Goal: Information Seeking & Learning: Check status

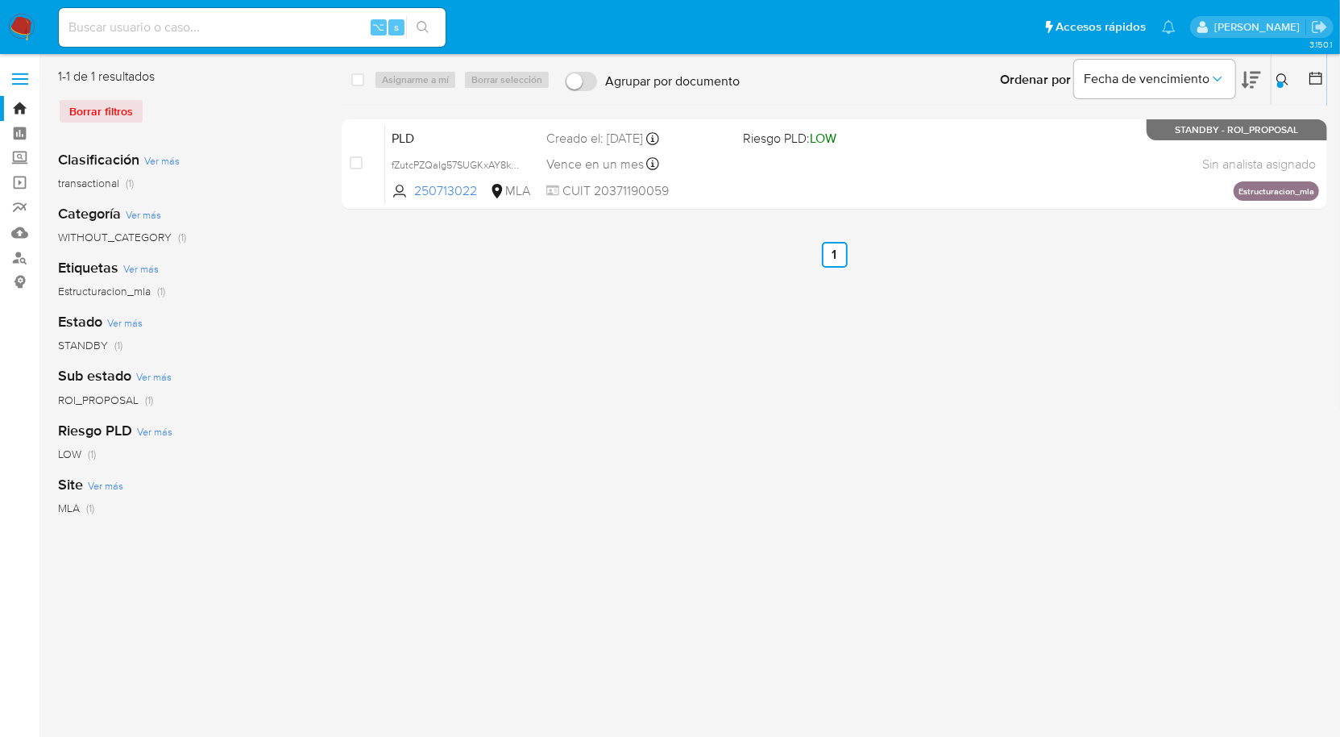
click at [1282, 84] on div at bounding box center [1281, 84] width 6 height 6
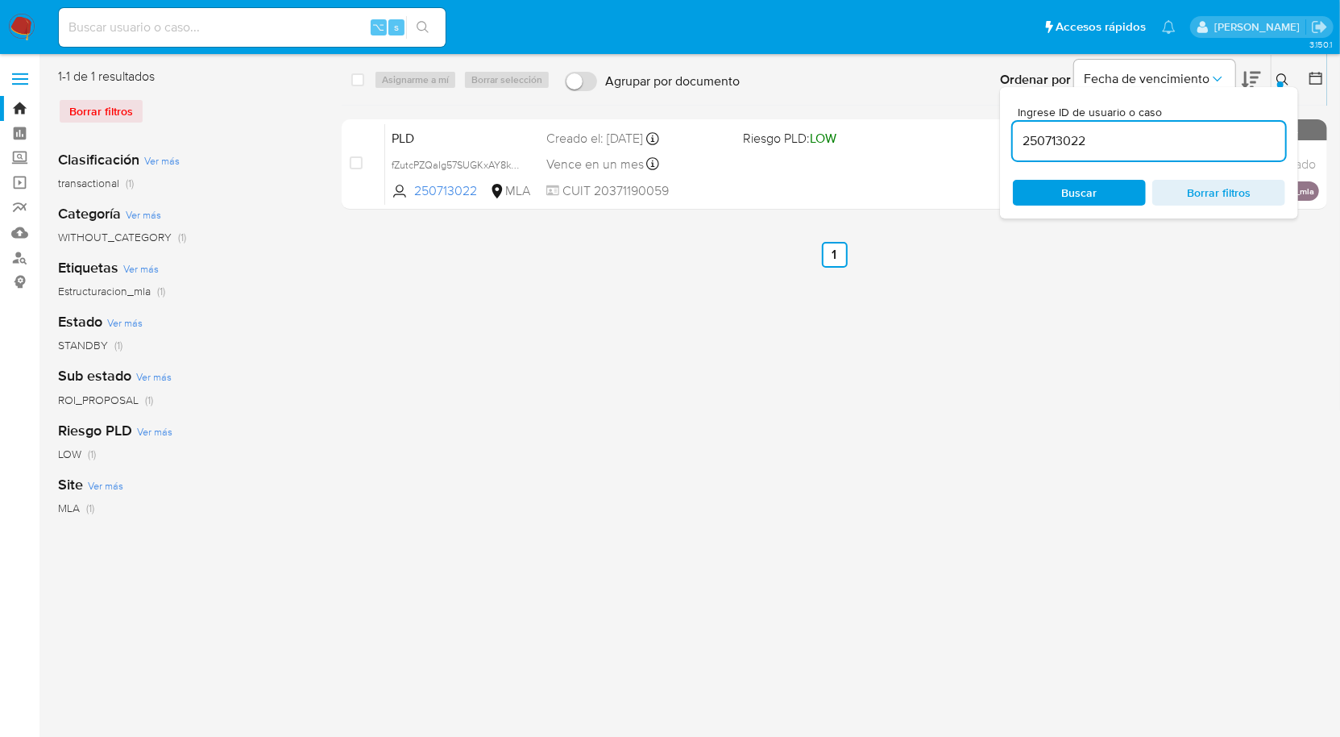
click at [1187, 141] on input "250713022" at bounding box center [1149, 141] width 272 height 21
click at [1286, 81] on icon at bounding box center [1283, 79] width 13 height 13
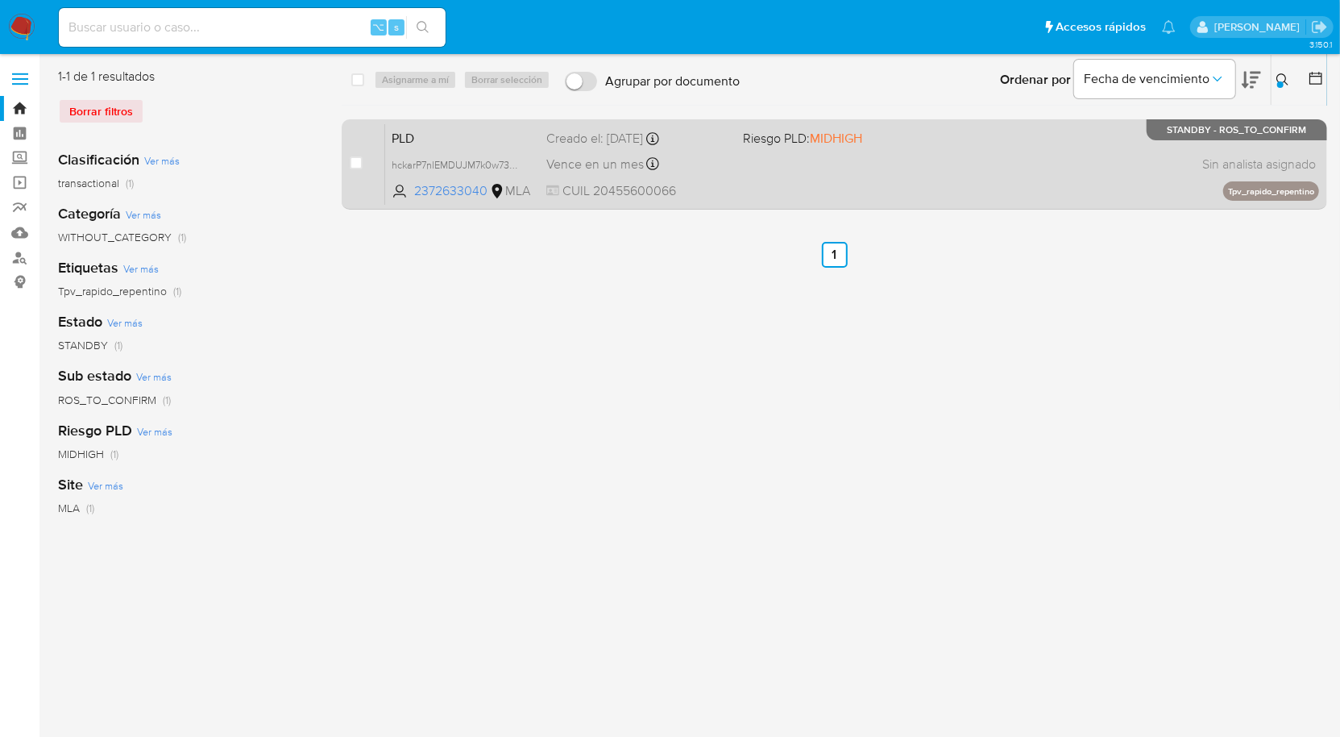
click at [1061, 168] on div "PLD hckarP7nlEMDUJM7k0w738hH 2372633040 MLA Riesgo PLD: MIDHIGH Creado el: 12/0…" at bounding box center [852, 163] width 934 height 81
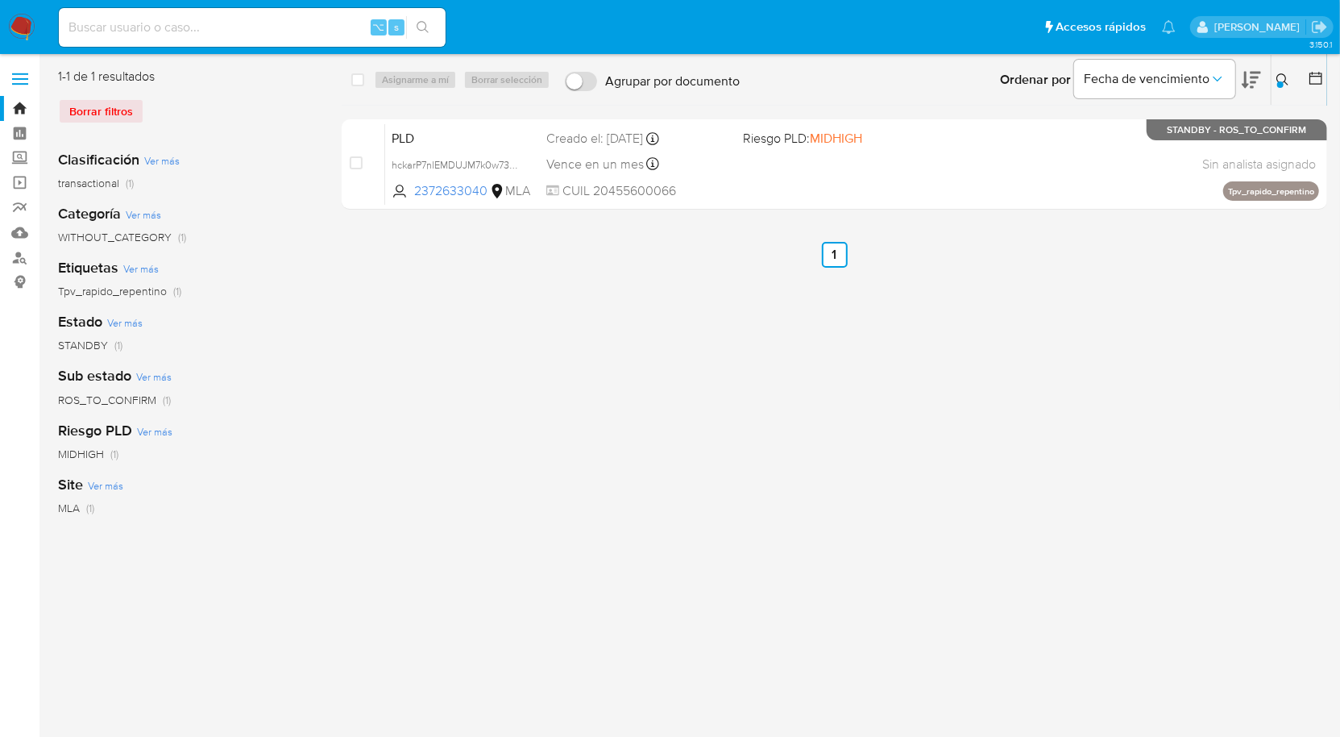
click at [1286, 77] on icon at bounding box center [1283, 79] width 13 height 13
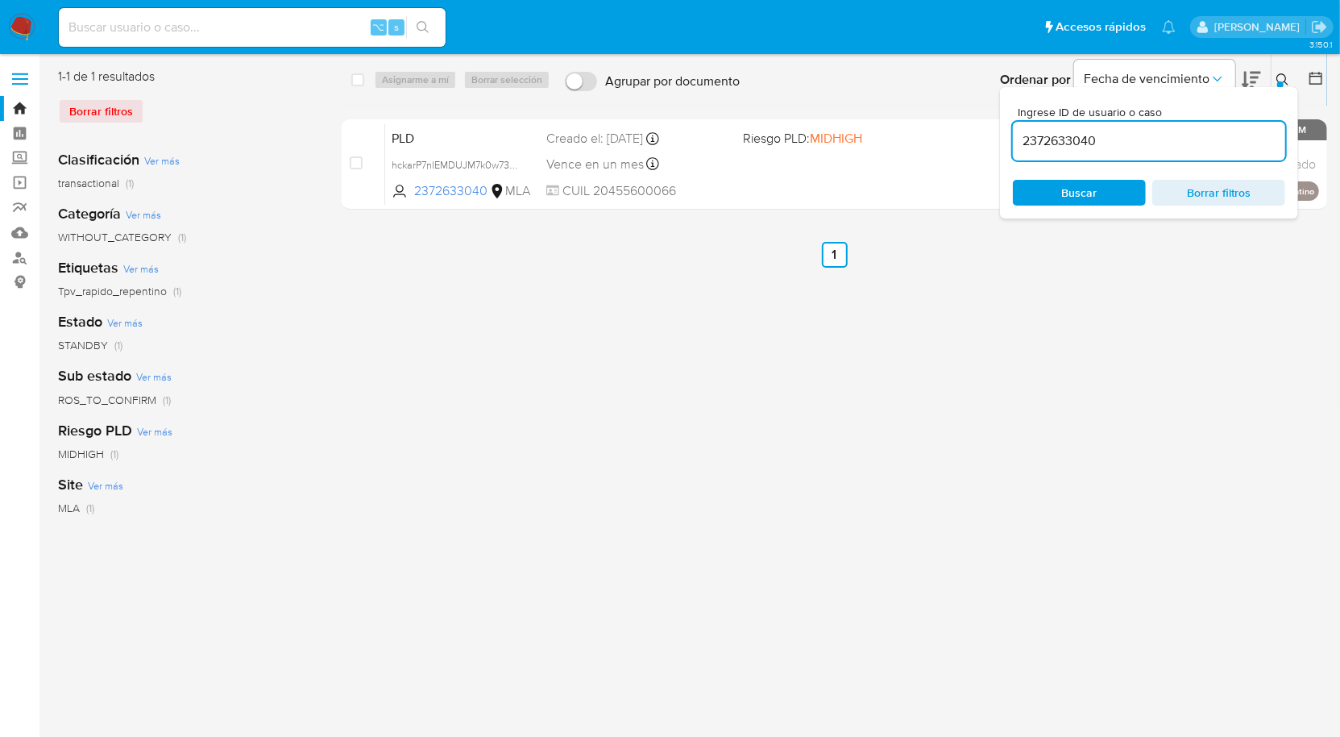
click at [1172, 154] on div "2372633040" at bounding box center [1149, 141] width 272 height 39
click at [1171, 148] on input "2372633040" at bounding box center [1149, 141] width 272 height 21
paste input "94235049"
click at [1283, 73] on icon at bounding box center [1283, 79] width 13 height 13
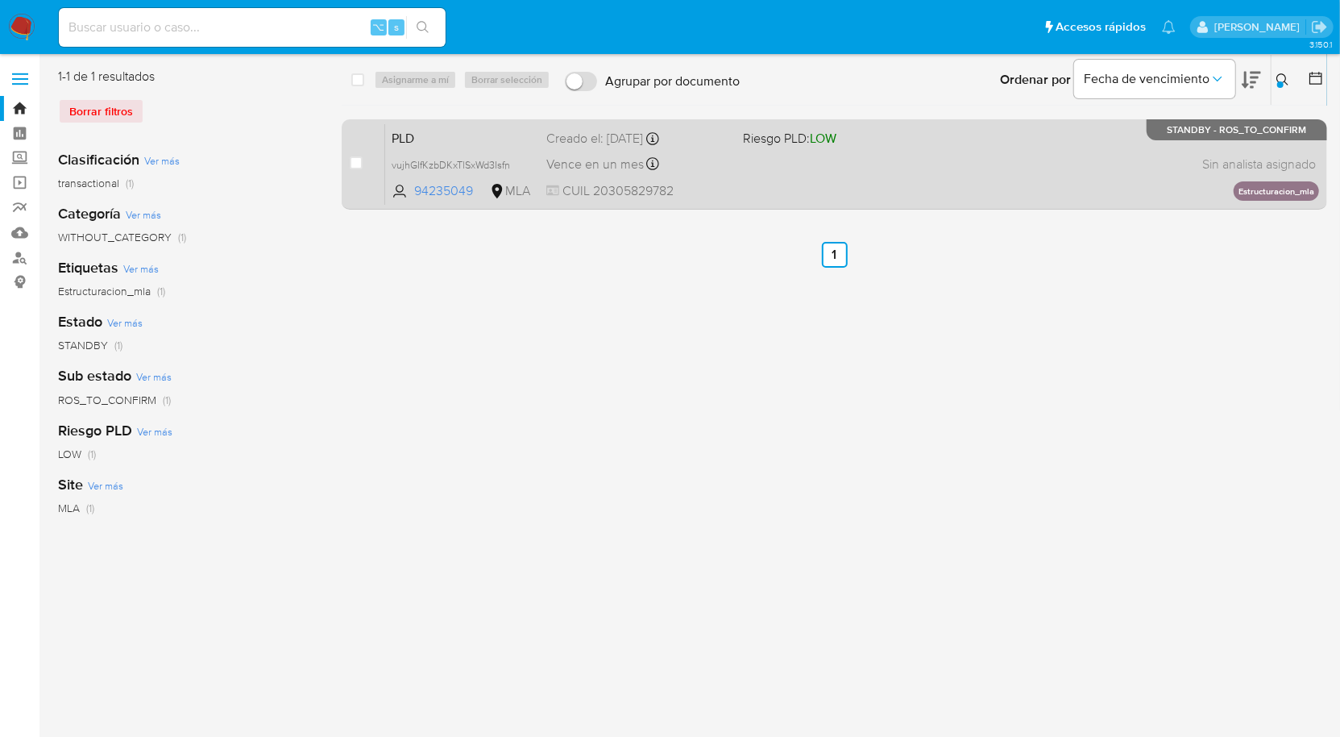
click at [996, 179] on div "PLD vujhGIfKzbDKxTlSxWd3Isfn 94235049 MLA Riesgo PLD: LOW Creado el: 12/06/2025…" at bounding box center [852, 163] width 934 height 81
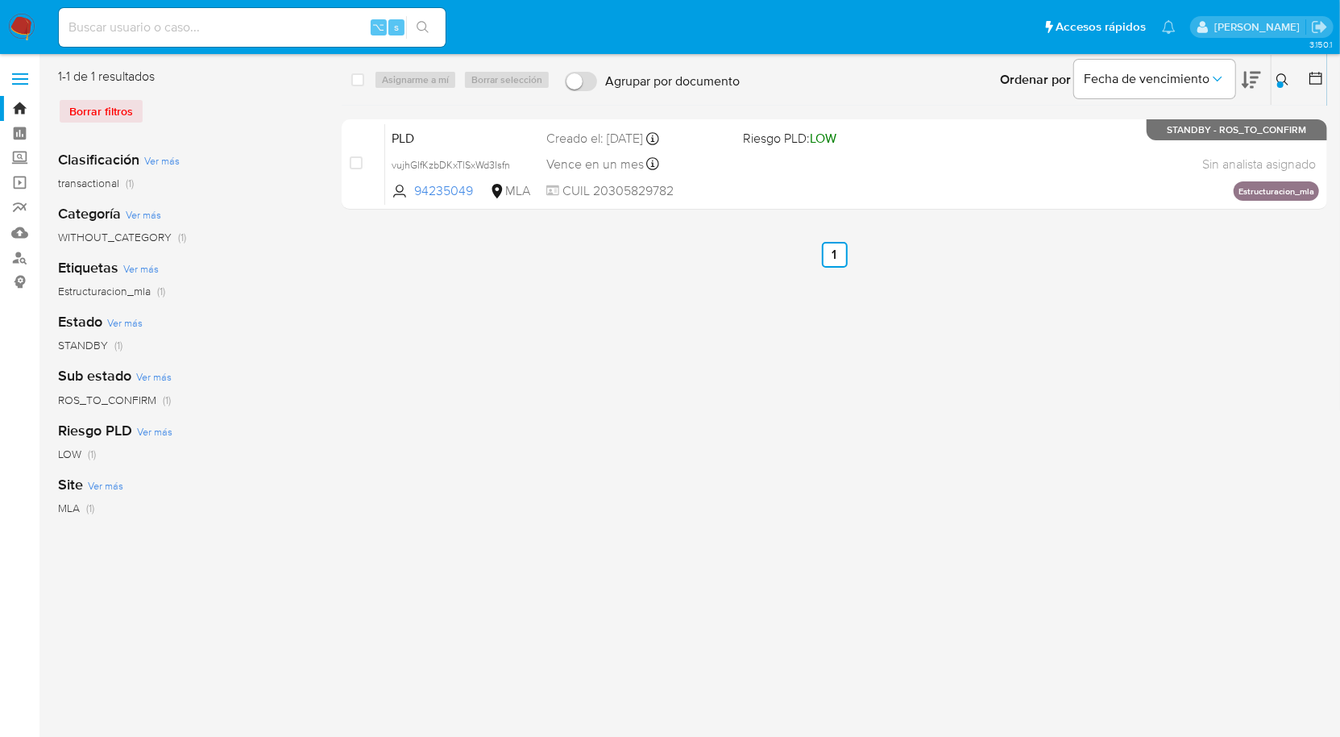
click at [1275, 87] on button at bounding box center [1285, 79] width 27 height 19
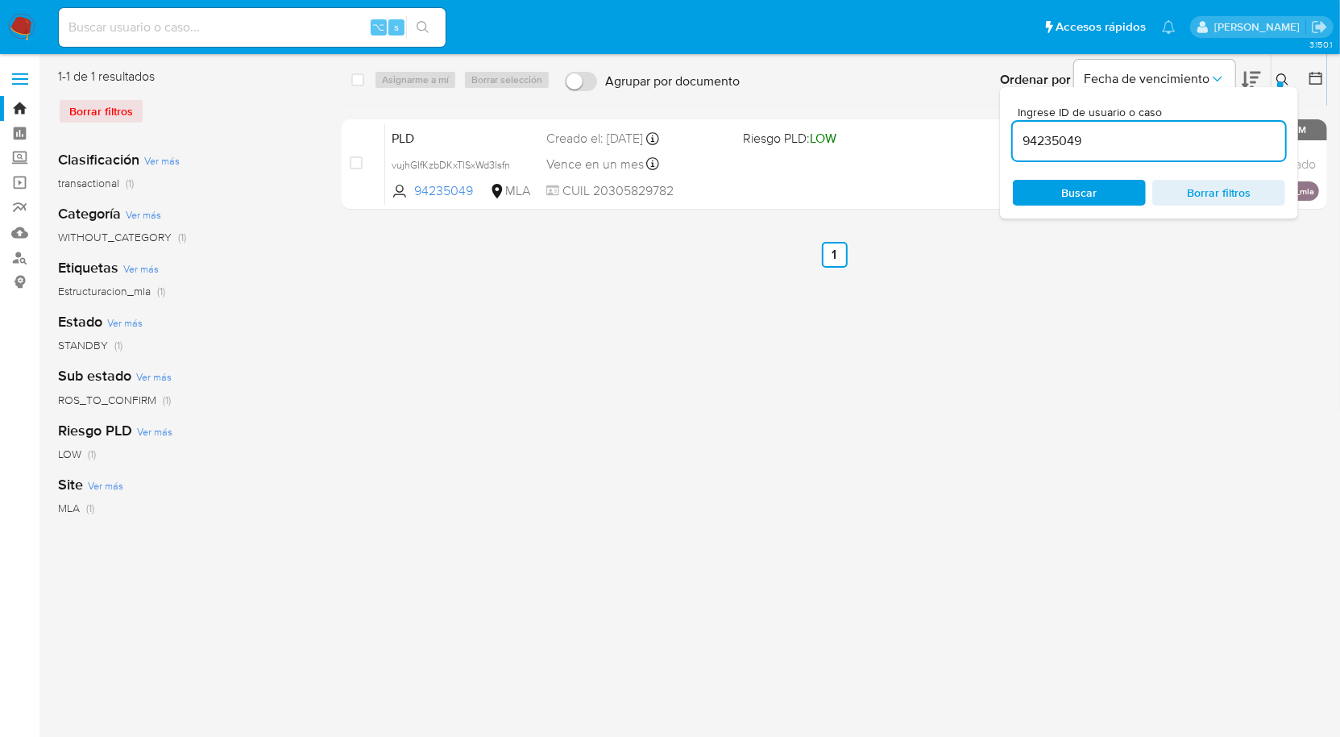
click at [1203, 148] on input "94235049" at bounding box center [1149, 141] width 272 height 21
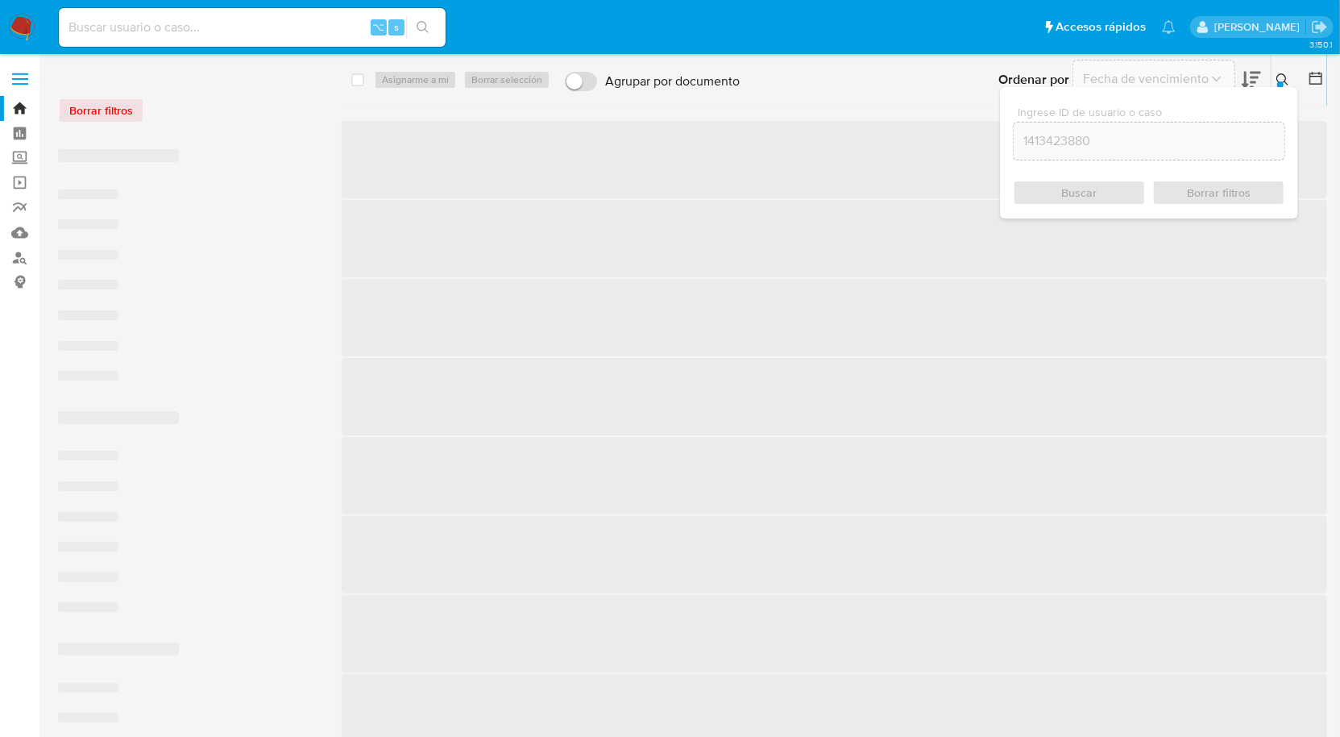
click at [1289, 83] on icon at bounding box center [1283, 79] width 13 height 13
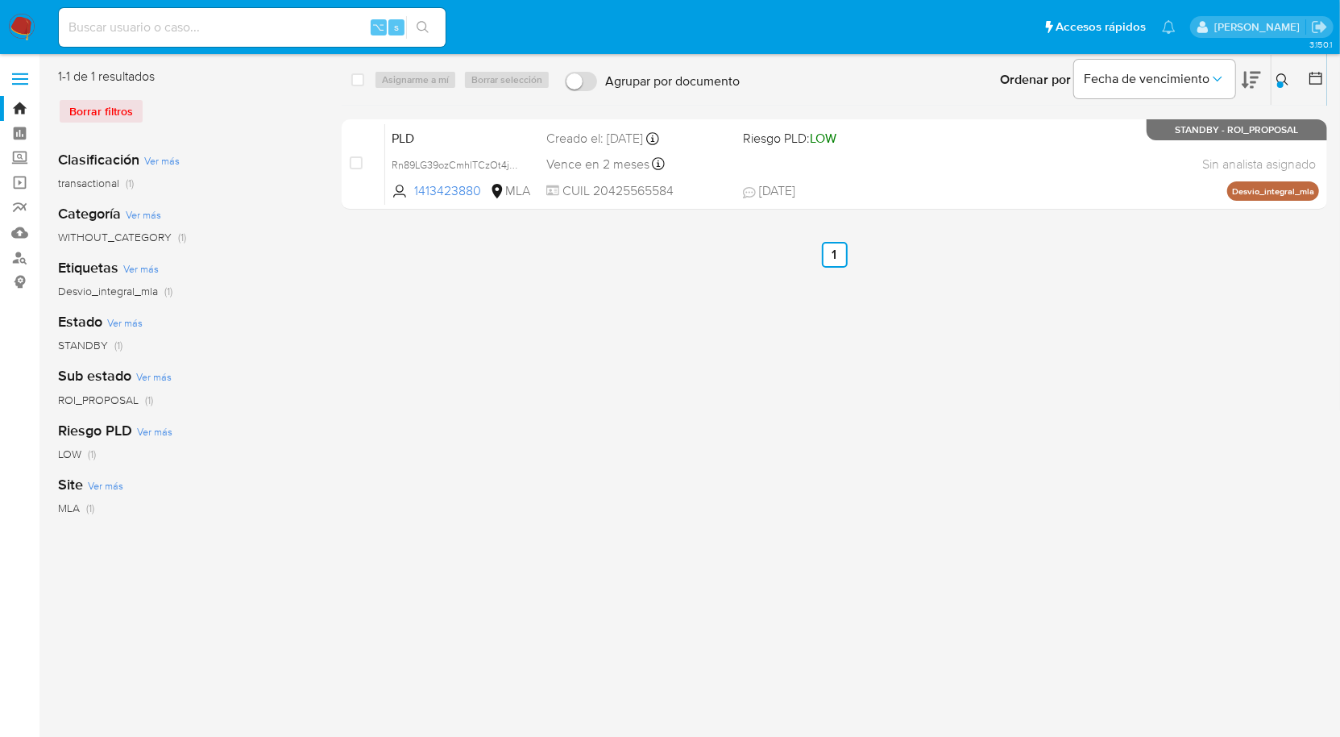
click at [999, 213] on div "select-all-cases-checkbox Asignarme a mí Borrar selección Agrupar por documento…" at bounding box center [835, 142] width 986 height 148
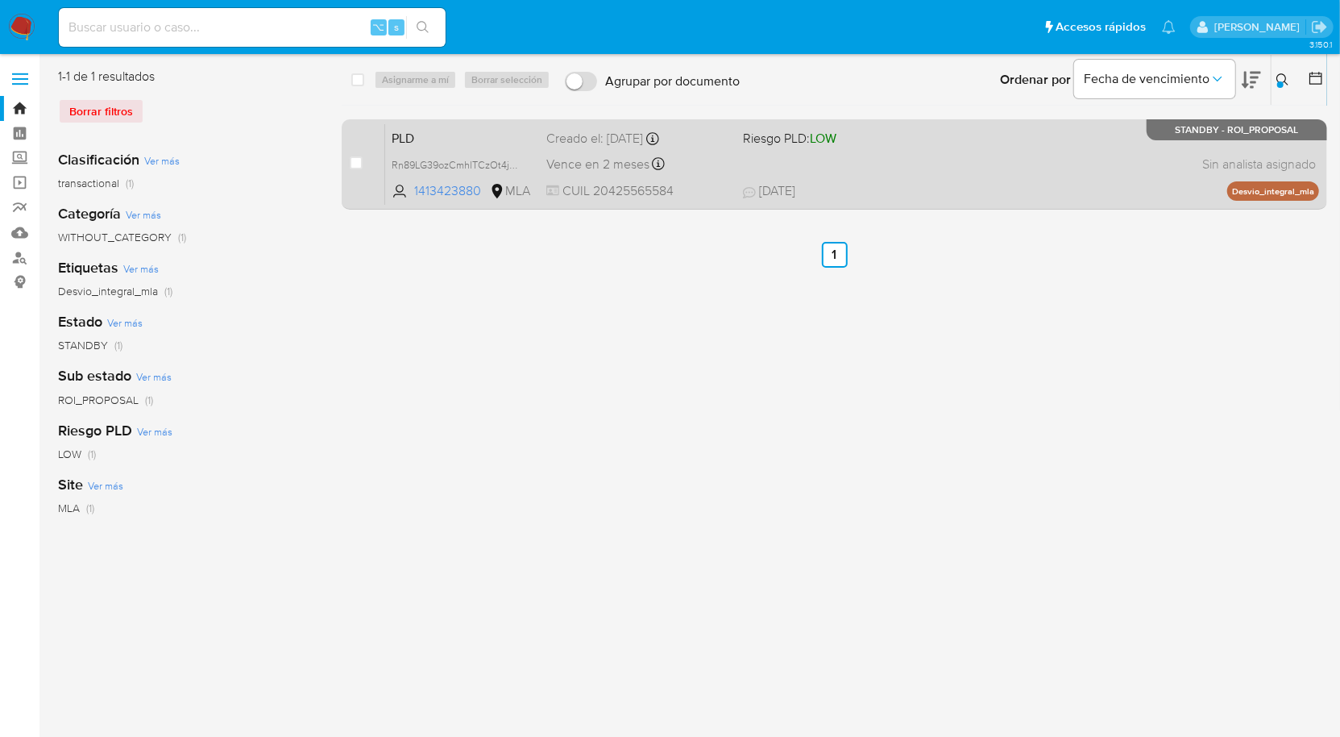
click at [1001, 182] on span "22/07/2025 22/07/2025 19:27" at bounding box center [933, 191] width 380 height 18
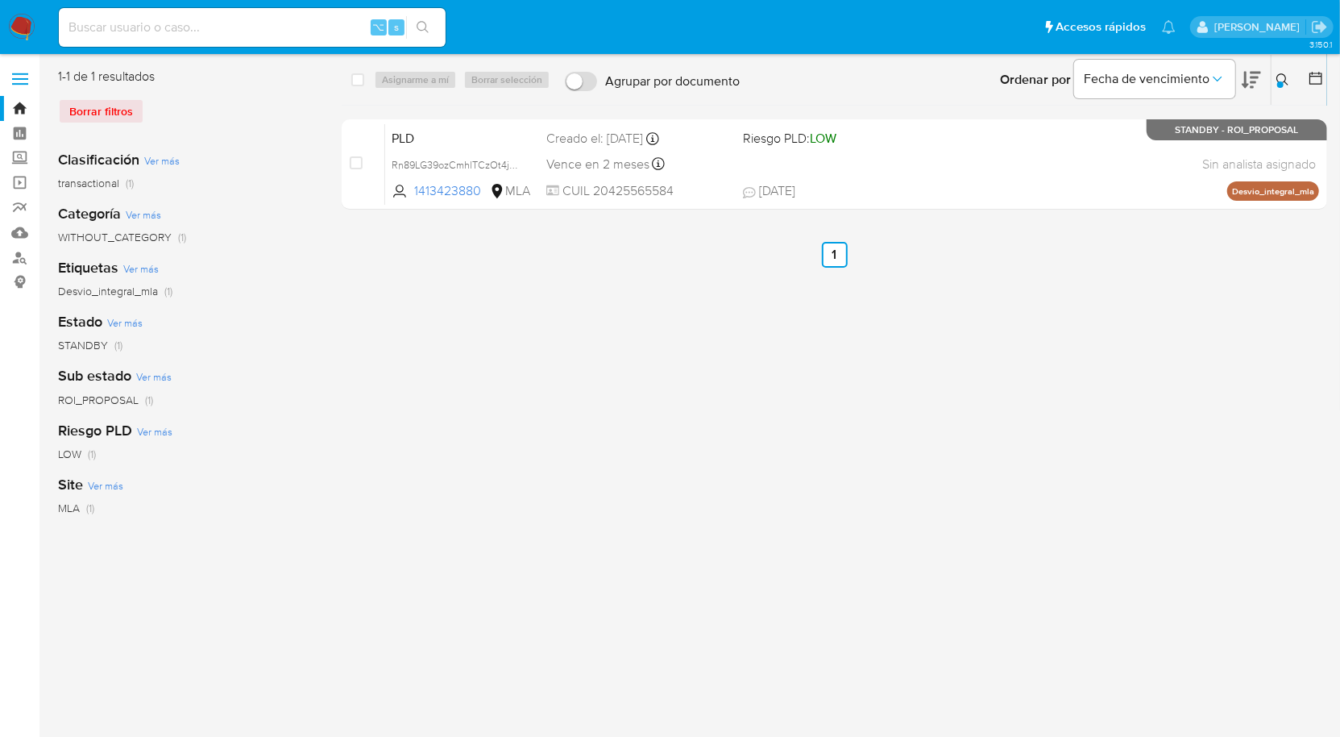
click at [1281, 81] on div at bounding box center [1281, 84] width 6 height 6
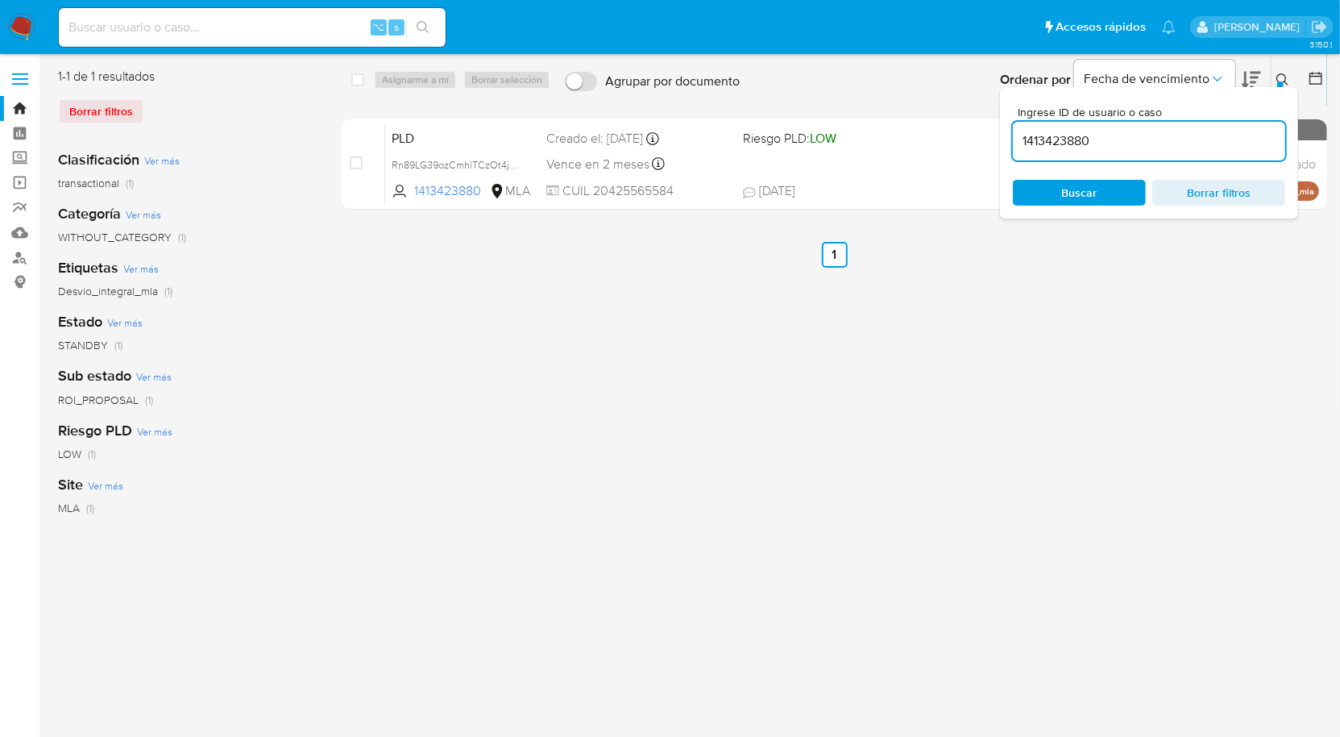
click at [1145, 153] on div "1413423880" at bounding box center [1149, 141] width 272 height 39
click at [1148, 146] on input "1413423880" at bounding box center [1149, 141] width 272 height 21
paste input "39208014"
type input "139208014"
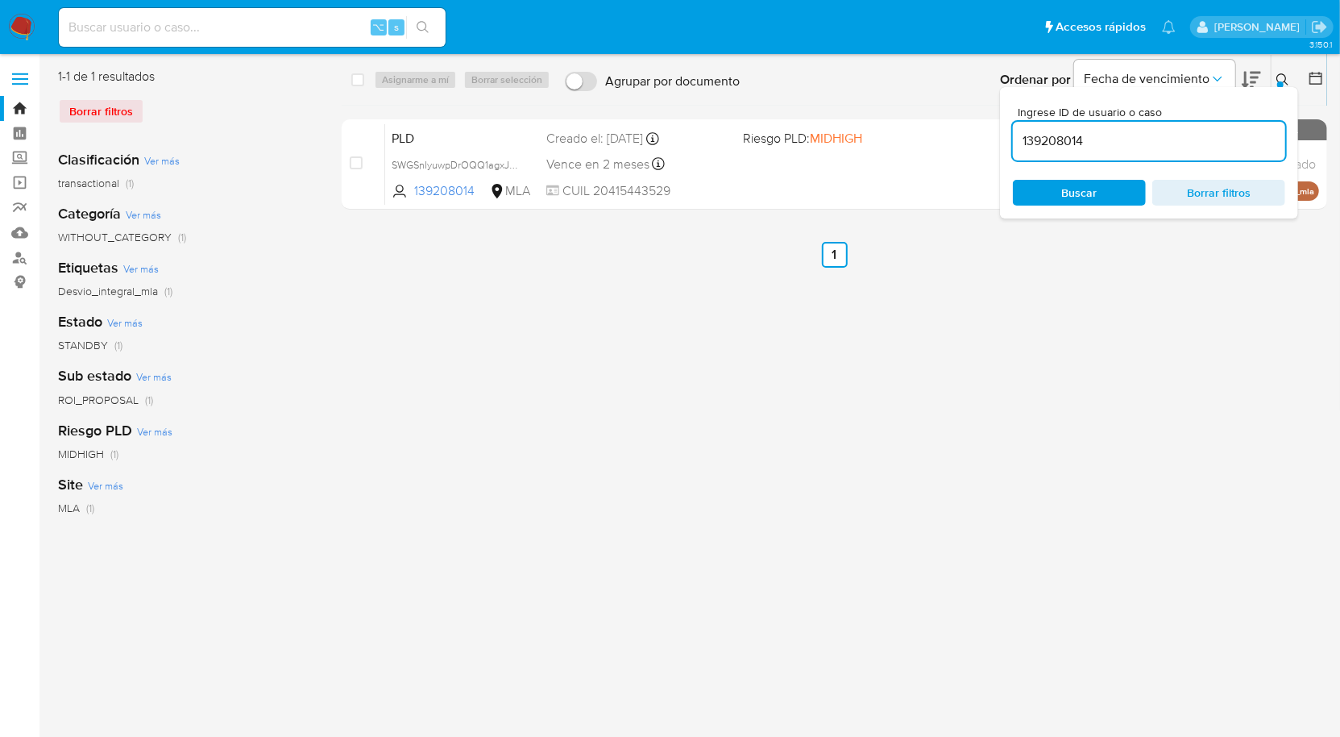
click at [1289, 86] on button at bounding box center [1285, 79] width 27 height 19
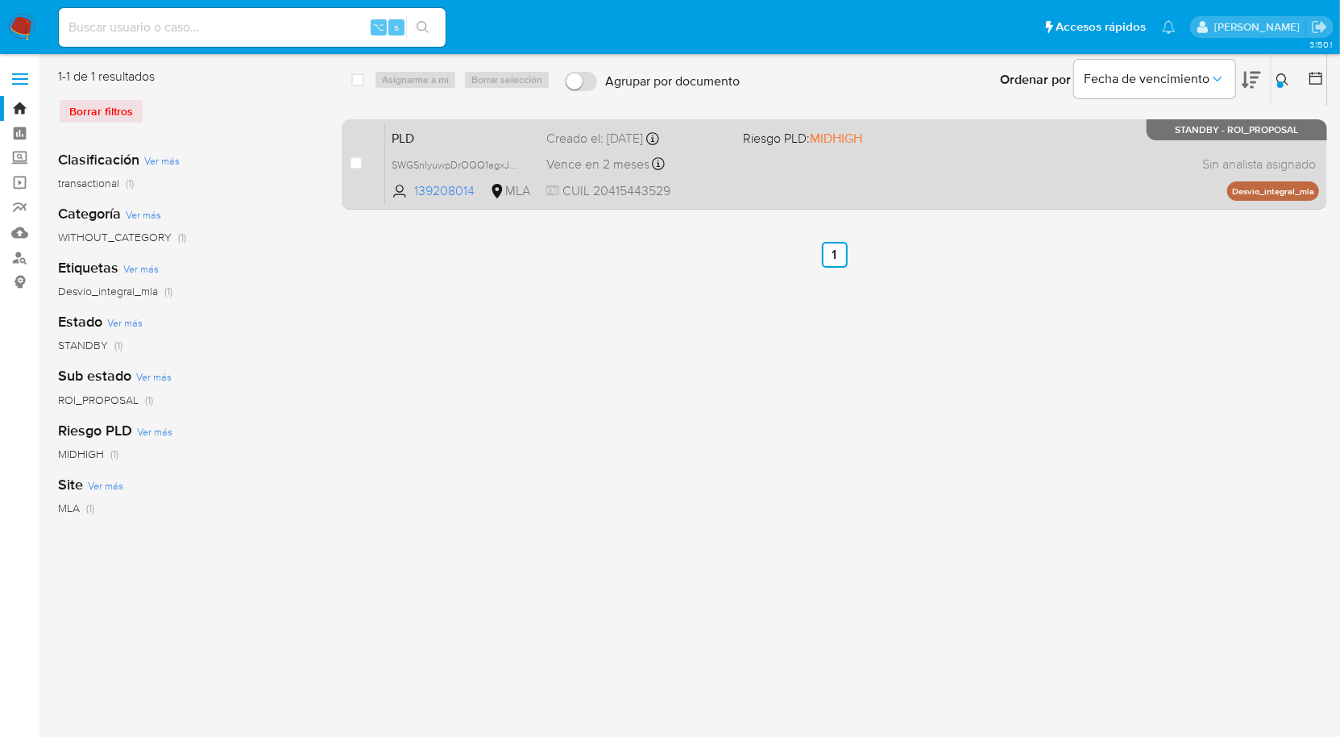
click at [1115, 169] on div "PLD SWGSnIyuwpDrOQQ1agxJ5VUd 139208014 MLA Riesgo PLD: MIDHIGH Creado el: 12/07…" at bounding box center [852, 163] width 934 height 81
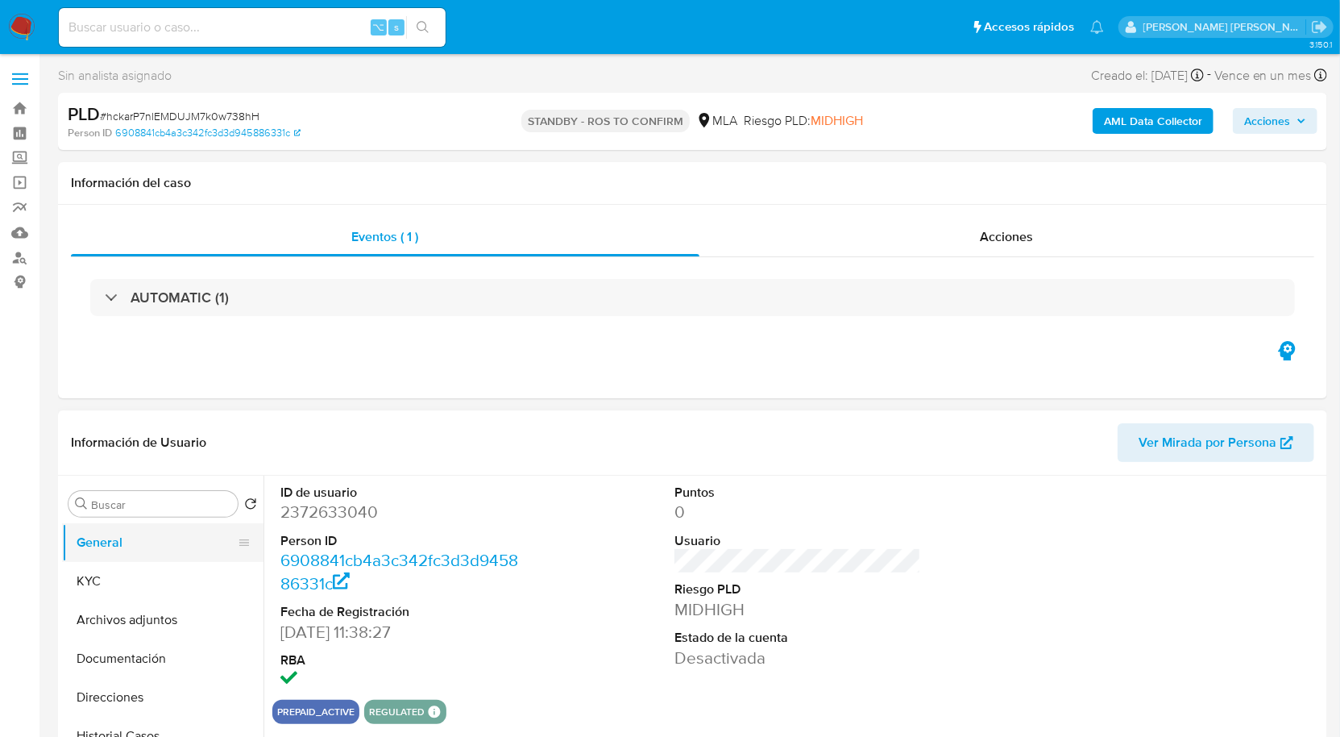
select select "10"
click at [177, 600] on button "Archivos adjuntos" at bounding box center [156, 619] width 189 height 39
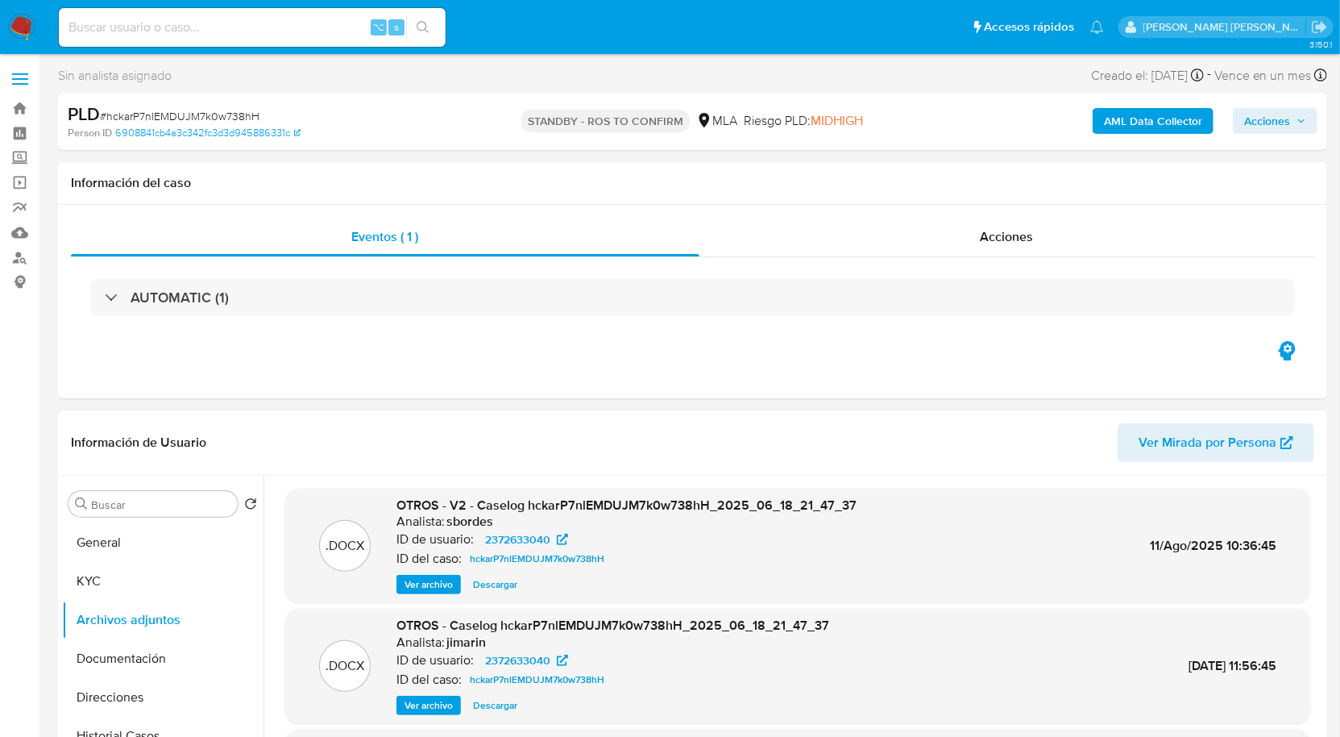
click at [507, 588] on span "Descargar" at bounding box center [495, 584] width 44 height 16
click at [655, 432] on header "Información de Usuario Ver Mirada por Persona" at bounding box center [693, 442] width 1244 height 39
click at [654, 433] on header "Información de Usuario Ver Mirada por Persona" at bounding box center [693, 442] width 1244 height 39
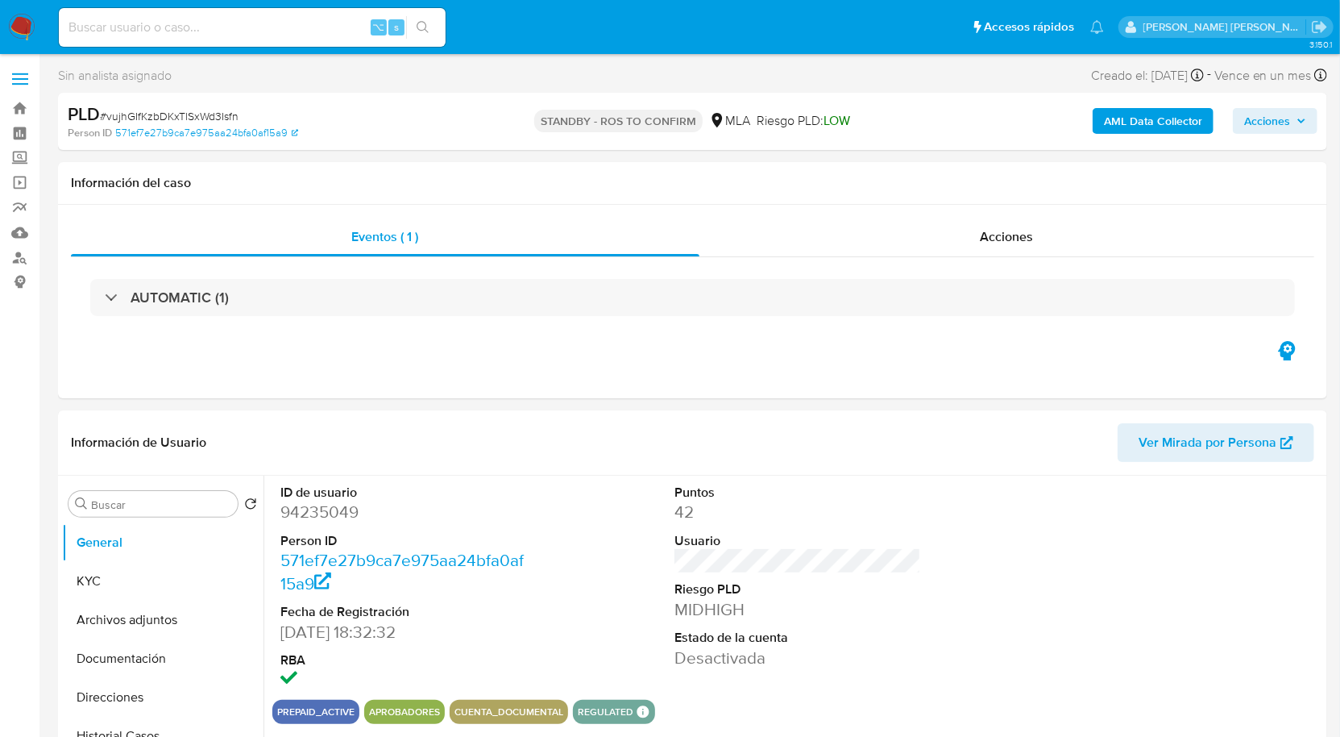
select select "10"
click at [139, 617] on button "Archivos adjuntos" at bounding box center [156, 619] width 189 height 39
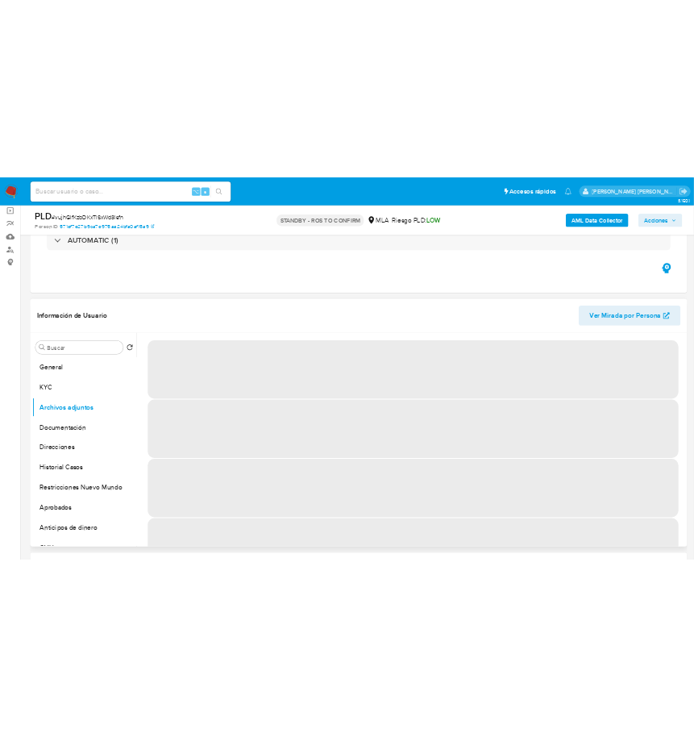
scroll to position [124, 0]
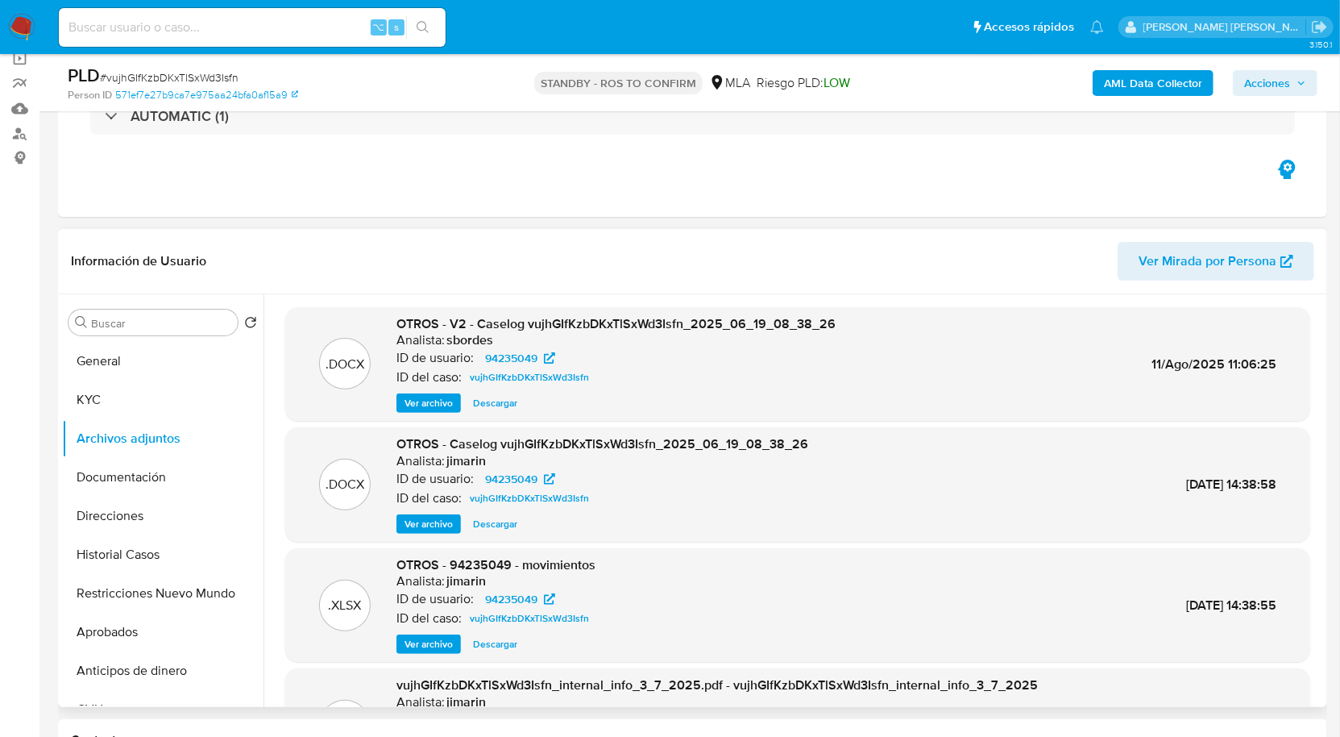
click at [491, 401] on span "Descargar" at bounding box center [495, 403] width 44 height 16
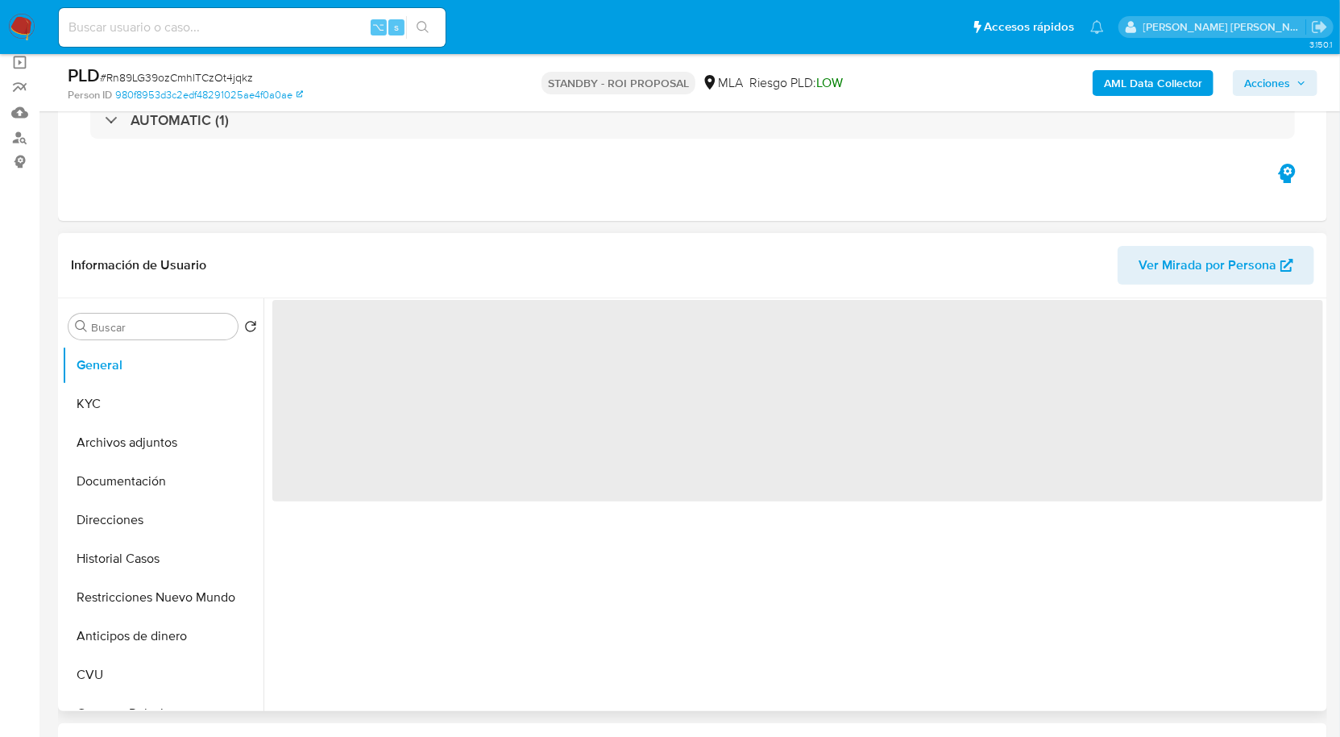
scroll to position [164, 0]
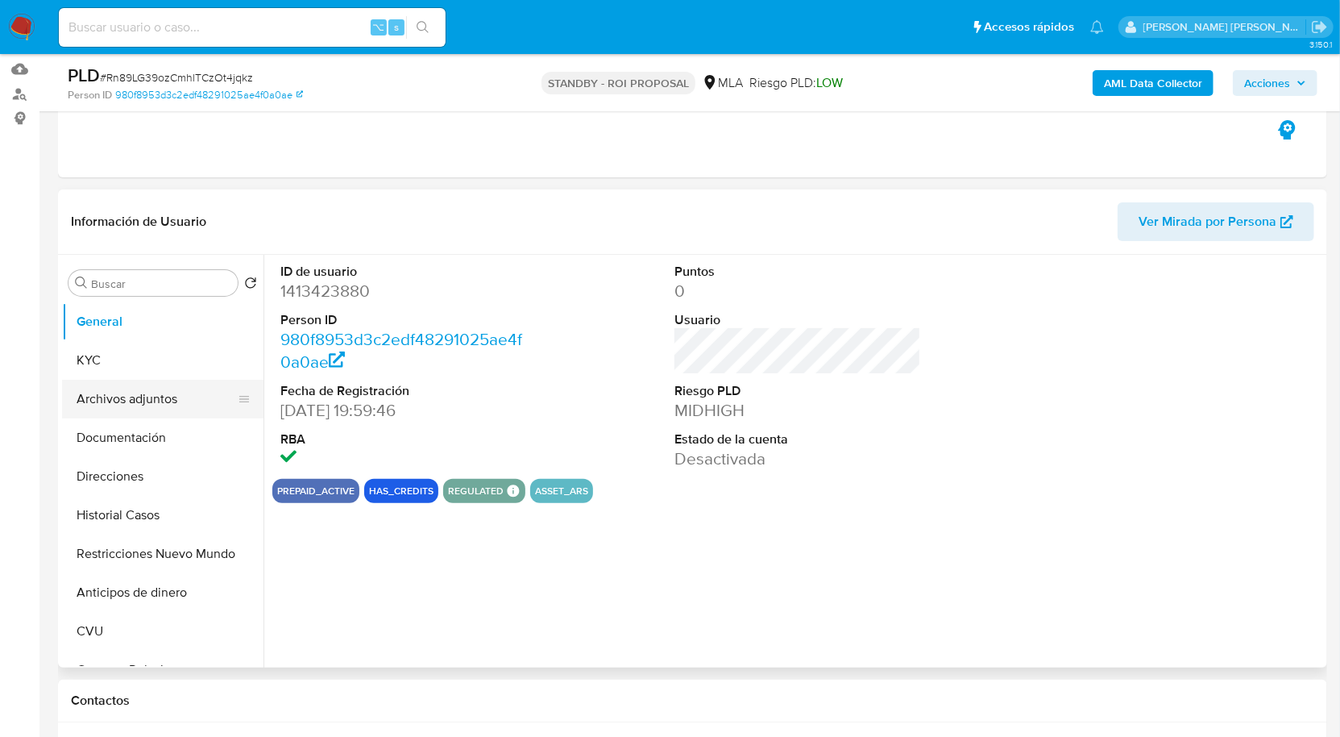
click at [153, 402] on button "Archivos adjuntos" at bounding box center [156, 399] width 189 height 39
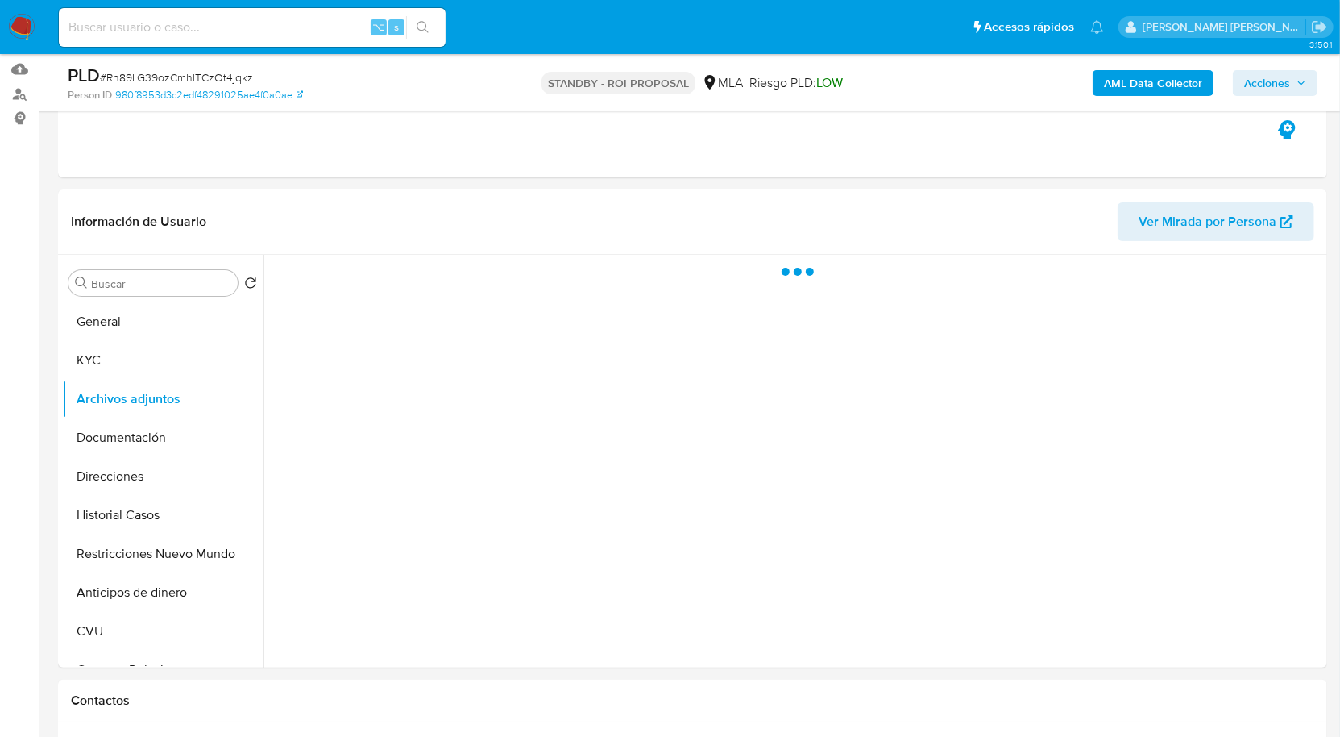
select select "10"
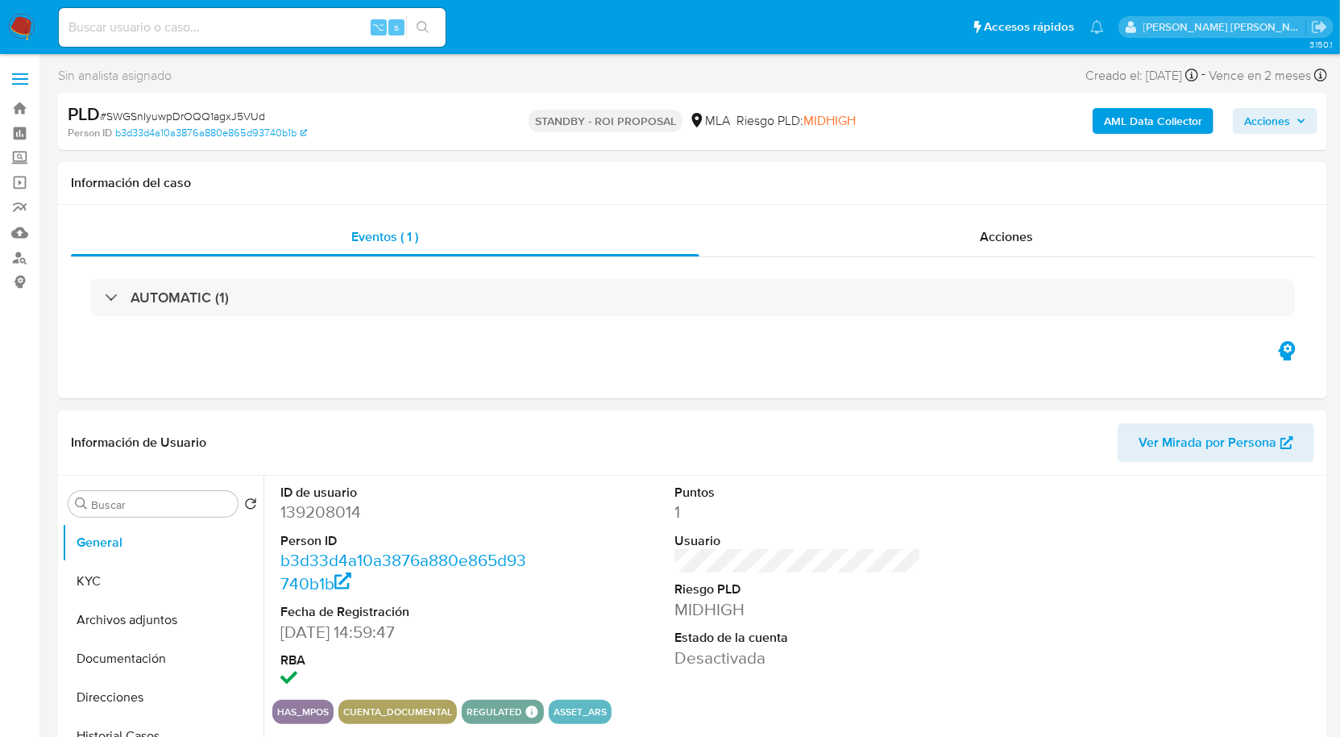
select select "10"
click at [148, 628] on button "Archivos adjuntos" at bounding box center [156, 619] width 189 height 39
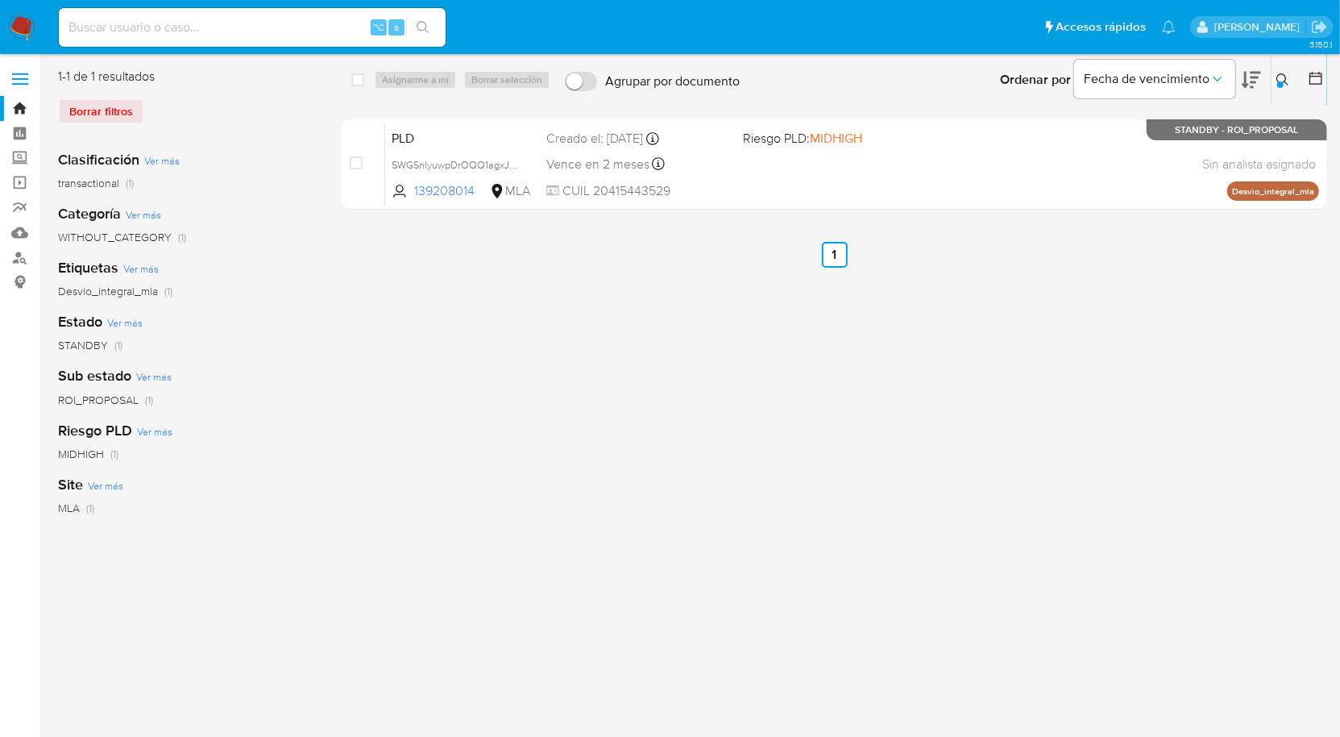
click at [1278, 78] on icon at bounding box center [1283, 79] width 12 height 12
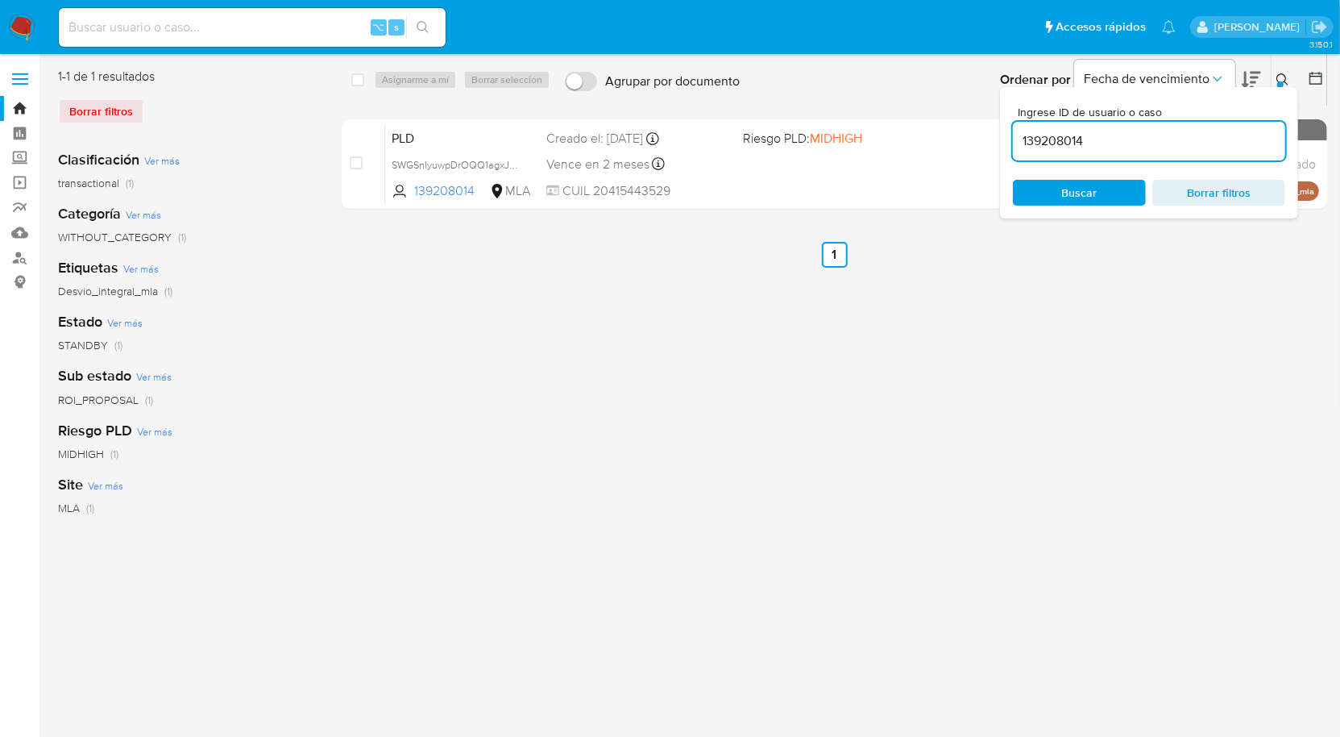
click at [1141, 139] on input "139208014" at bounding box center [1149, 141] width 272 height 21
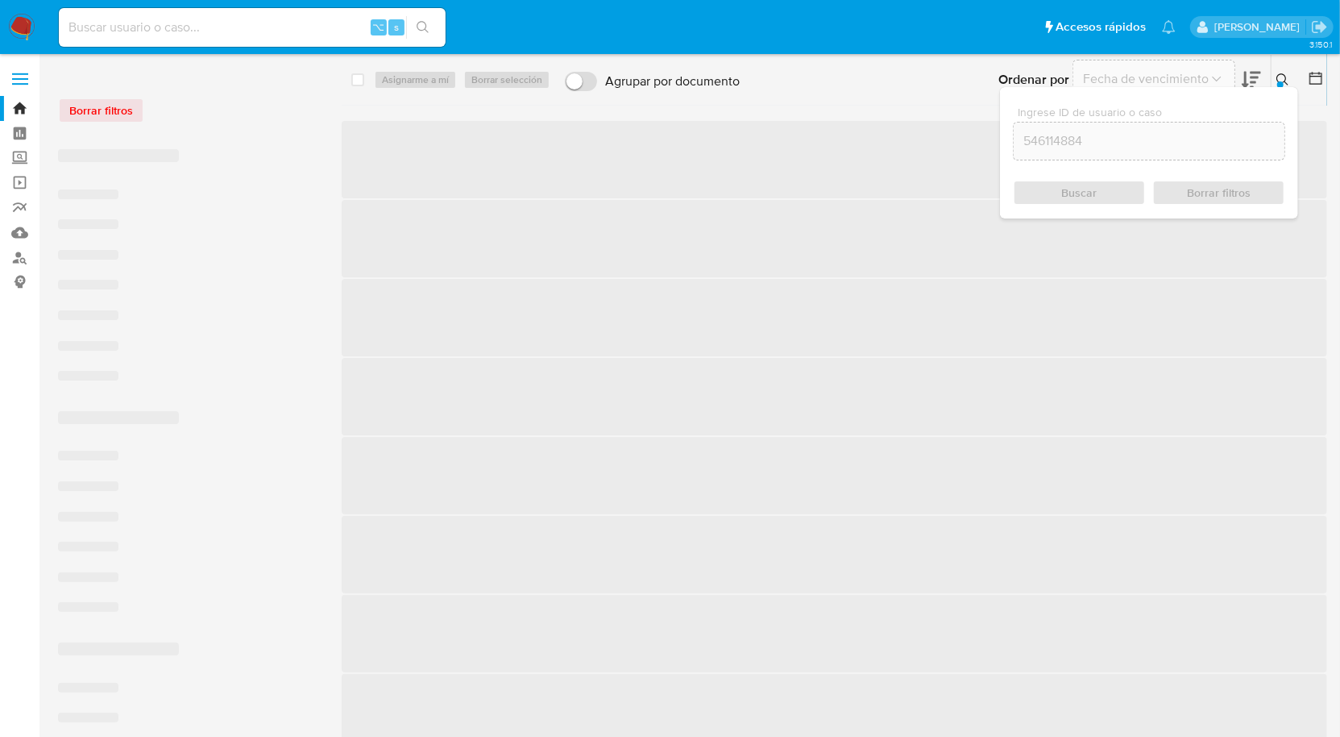
click at [1286, 76] on icon at bounding box center [1283, 79] width 13 height 13
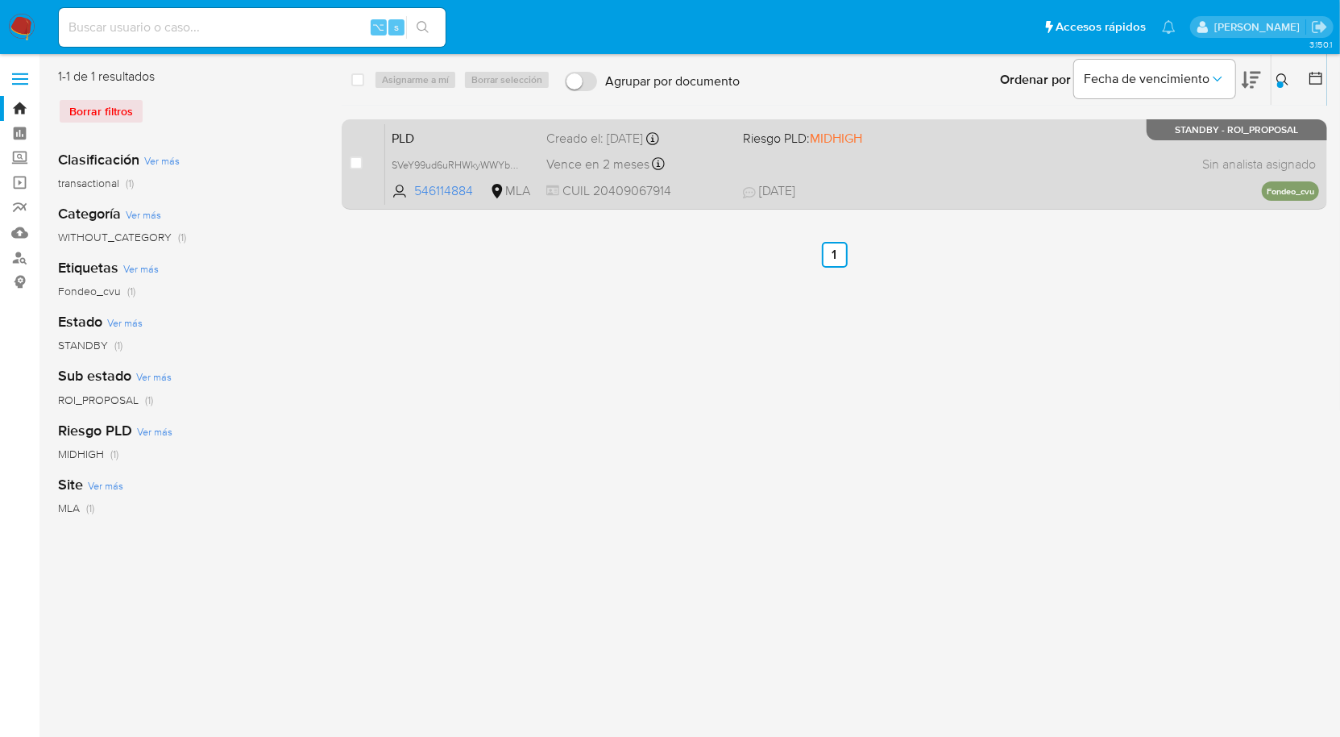
click at [1034, 179] on div "PLD SVeY99ud6uRHWkyWWYbffBoR 546114884 MLA Riesgo PLD: MIDHIGH Creado el: 12/07…" at bounding box center [852, 163] width 934 height 81
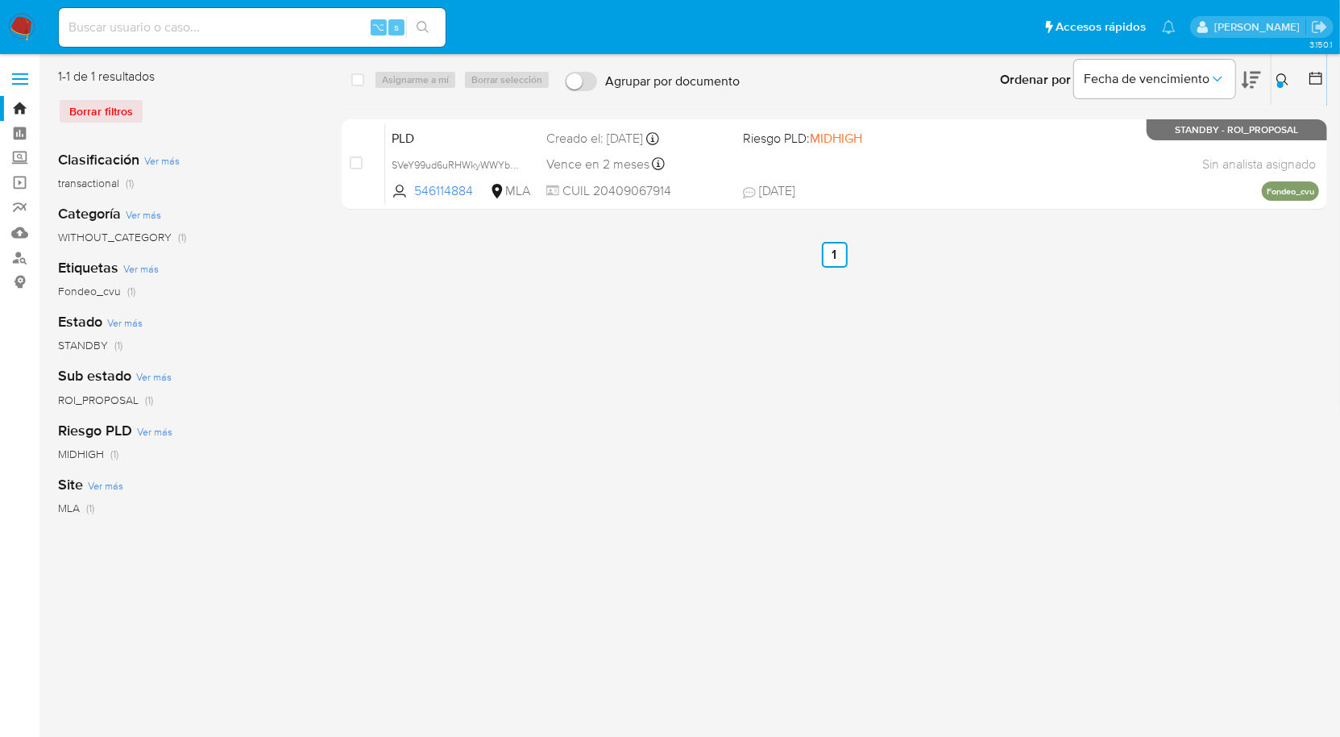
click at [1286, 75] on icon at bounding box center [1283, 79] width 13 height 13
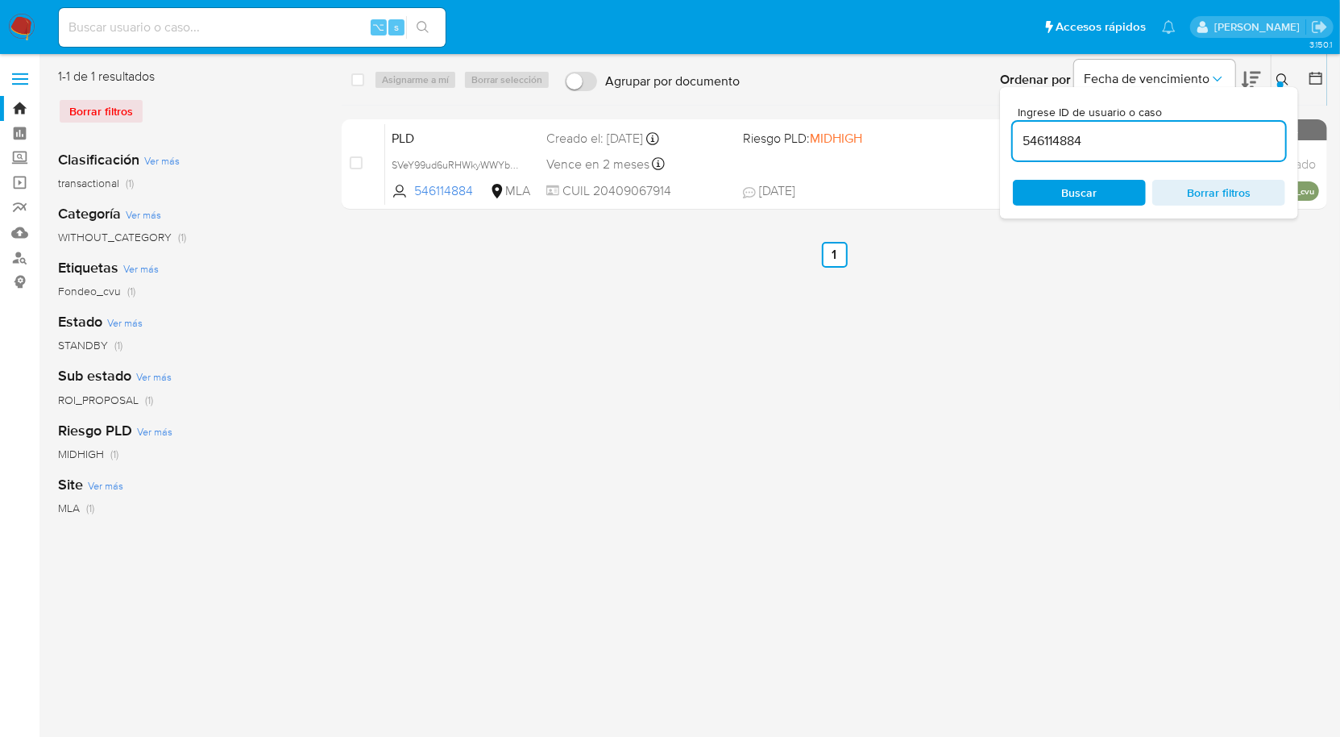
click at [1104, 137] on input "546114884" at bounding box center [1149, 141] width 272 height 21
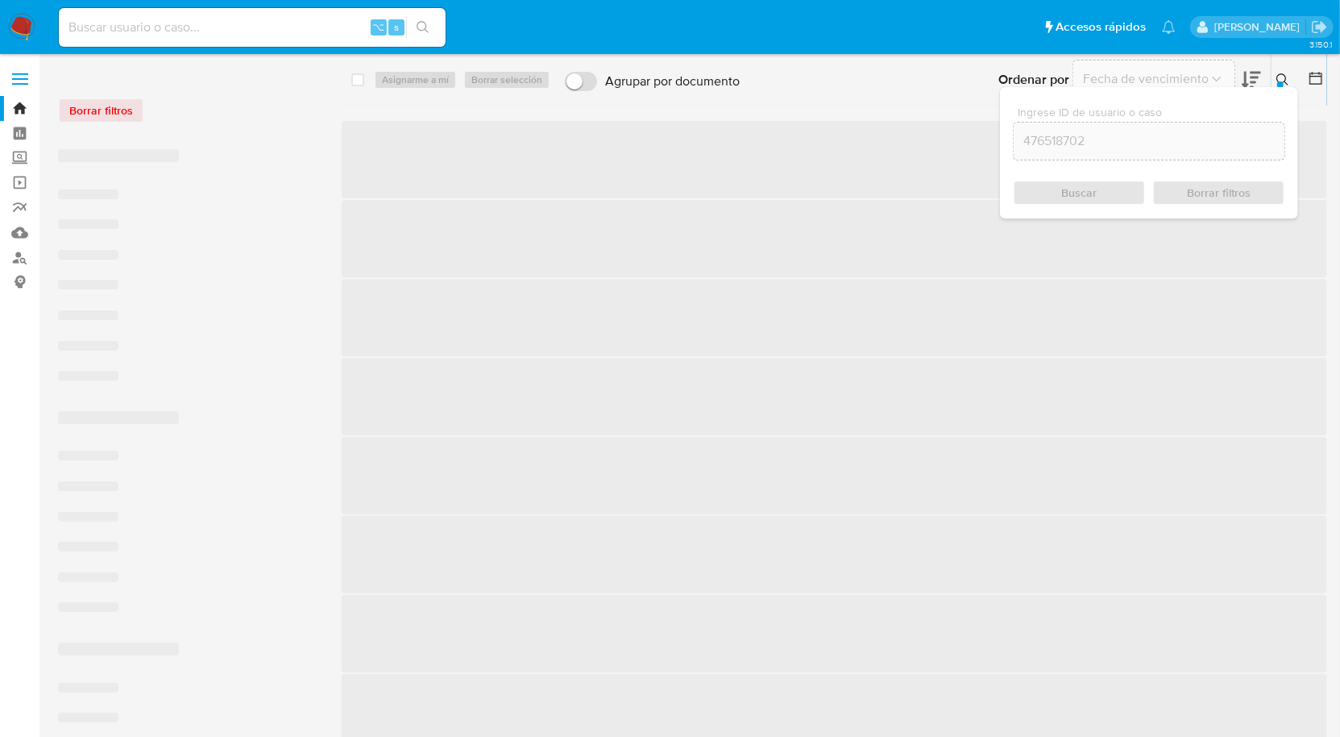
click at [1287, 77] on icon at bounding box center [1283, 79] width 13 height 13
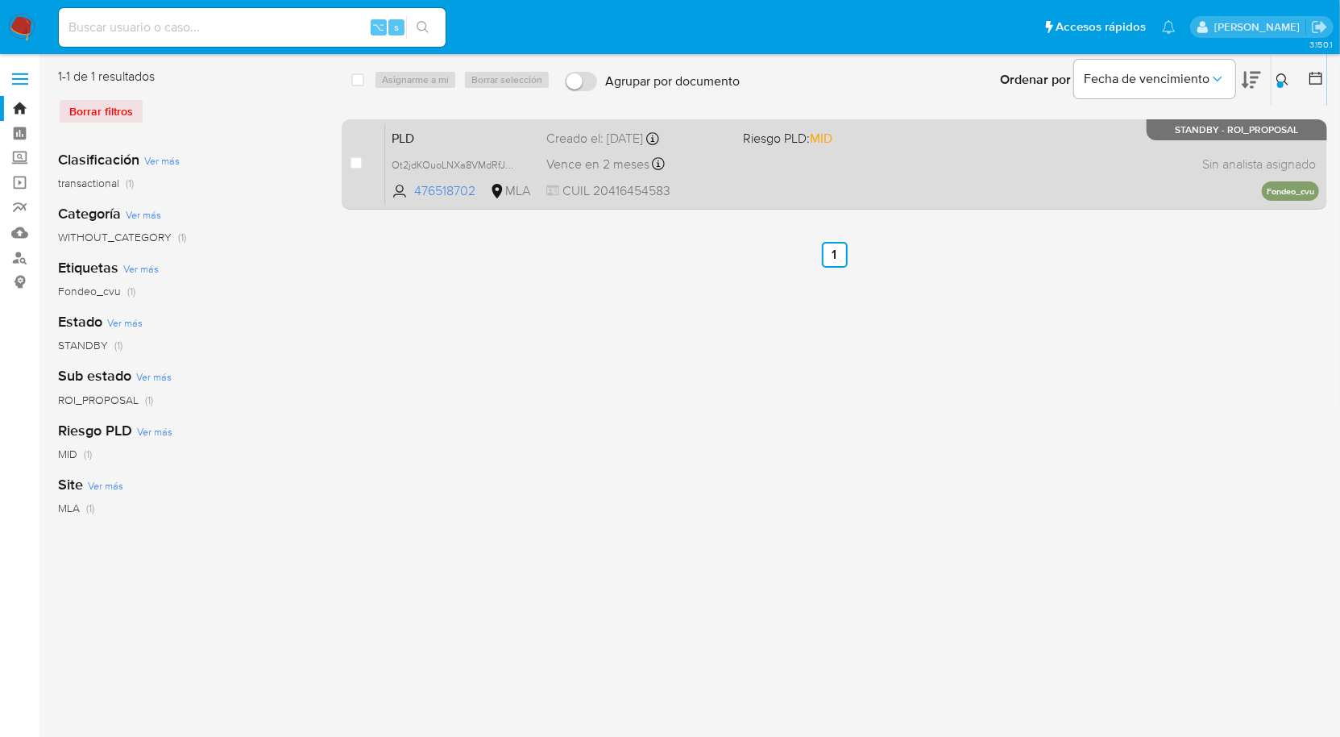
click at [1096, 153] on div "PLD Ot2jdKOuoLNXa8VMdRfJMnCn 476518702 MLA Riesgo PLD: MID Creado el: 12/07/202…" at bounding box center [852, 163] width 934 height 81
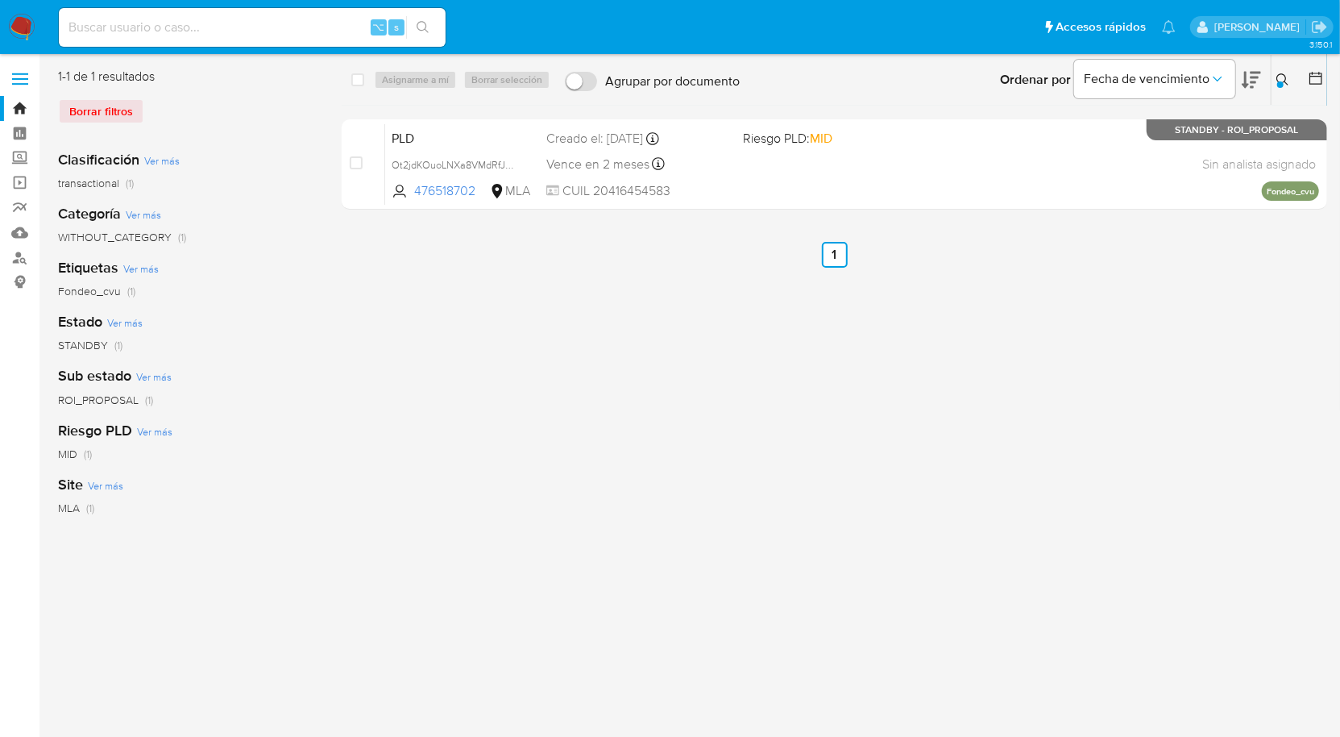
click at [1282, 79] on icon at bounding box center [1283, 79] width 13 height 13
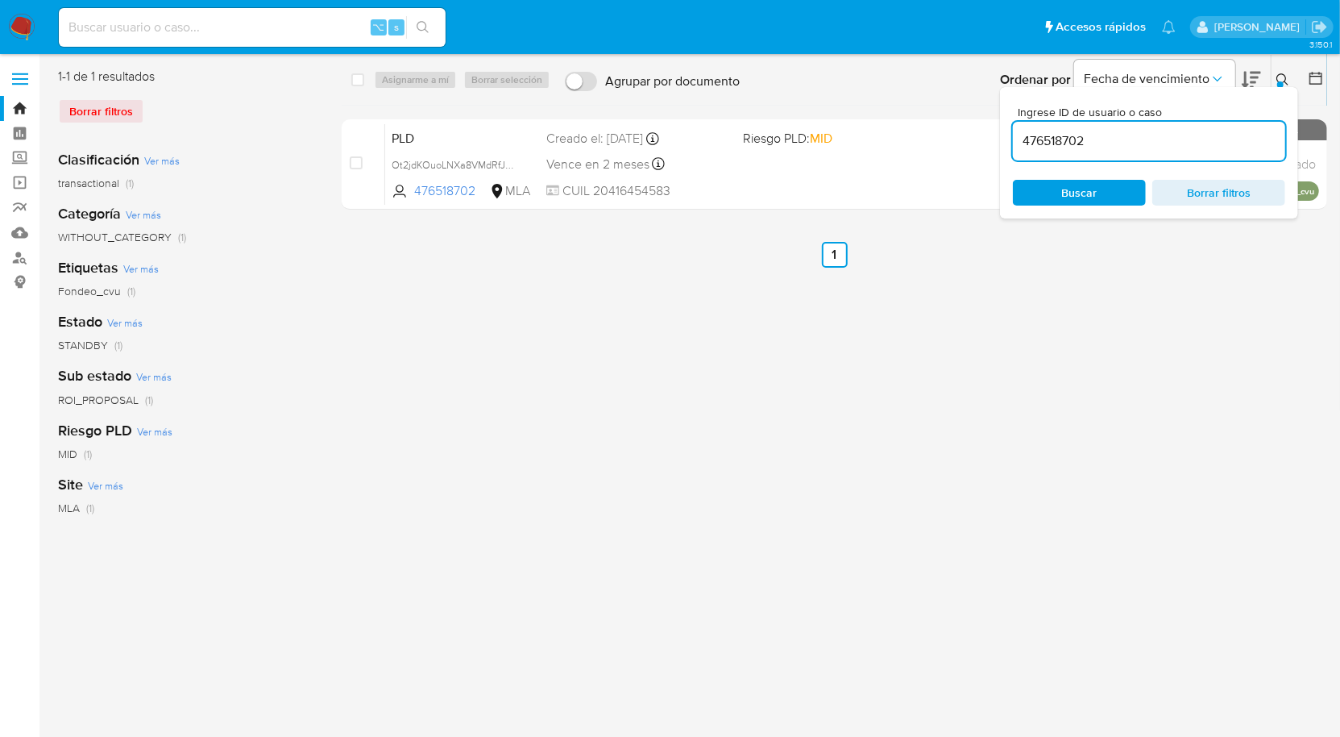
click at [1098, 152] on div "476518702" at bounding box center [1149, 141] width 272 height 39
click at [1108, 143] on input "476518702" at bounding box center [1149, 141] width 272 height 21
paste input "2319470999"
click at [1278, 78] on icon at bounding box center [1283, 79] width 12 height 12
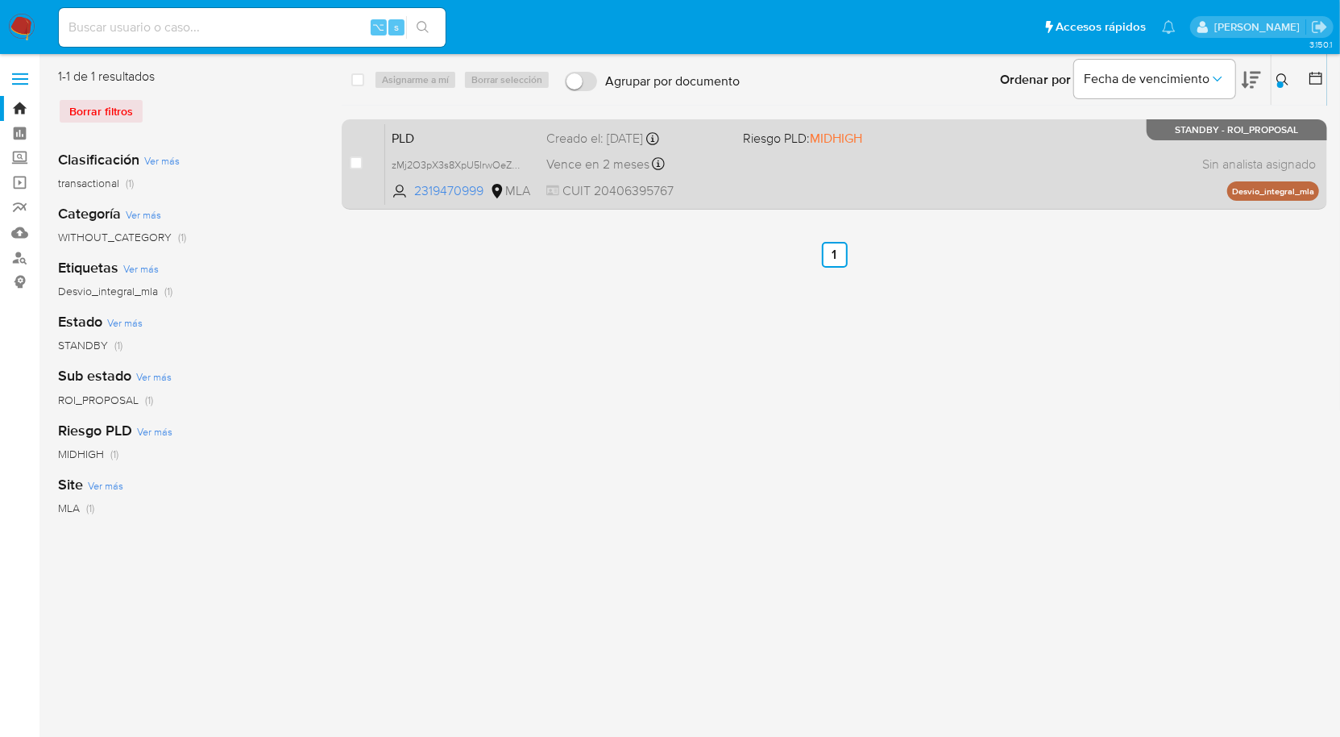
click at [1062, 185] on div "PLD zMj2O3pX3s8XpU5IrwOeZ5DP 2319470999 MLA Riesgo PLD: MIDHIGH Creado el: 12/0…" at bounding box center [852, 163] width 934 height 81
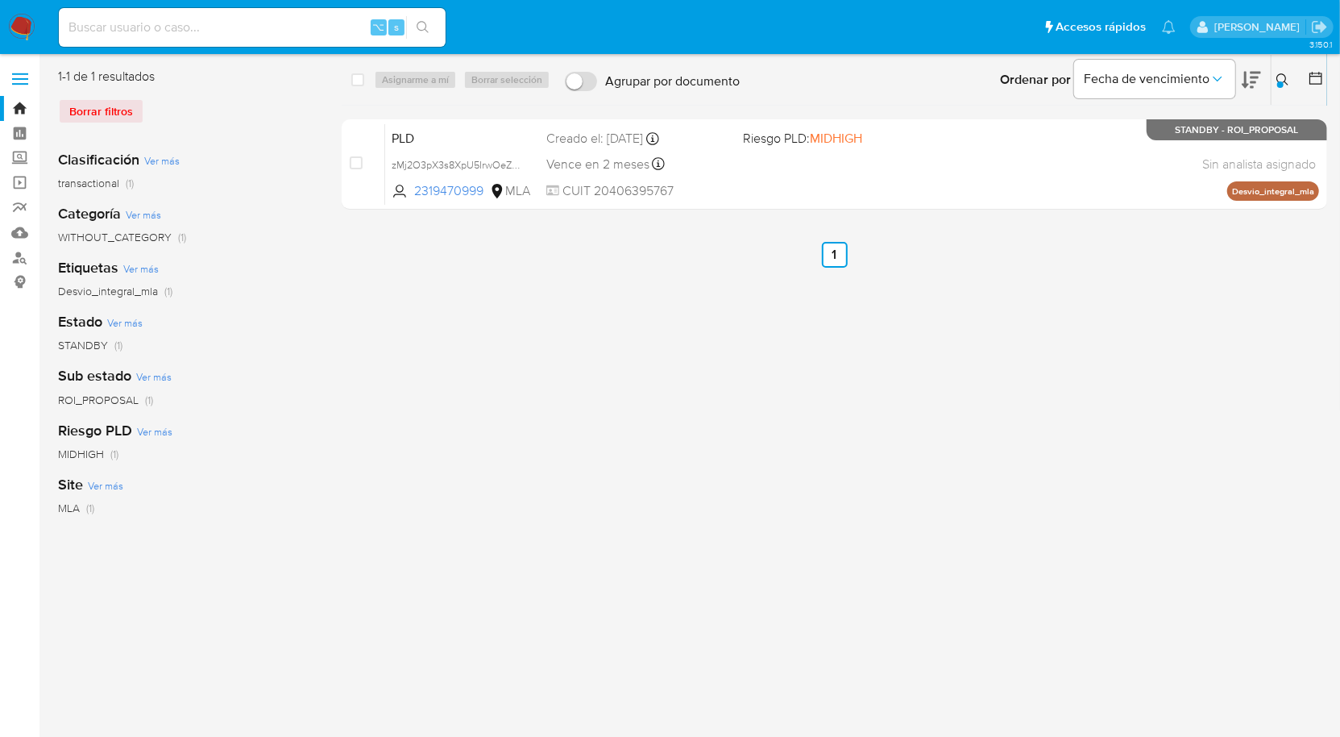
click at [1283, 77] on icon at bounding box center [1283, 79] width 13 height 13
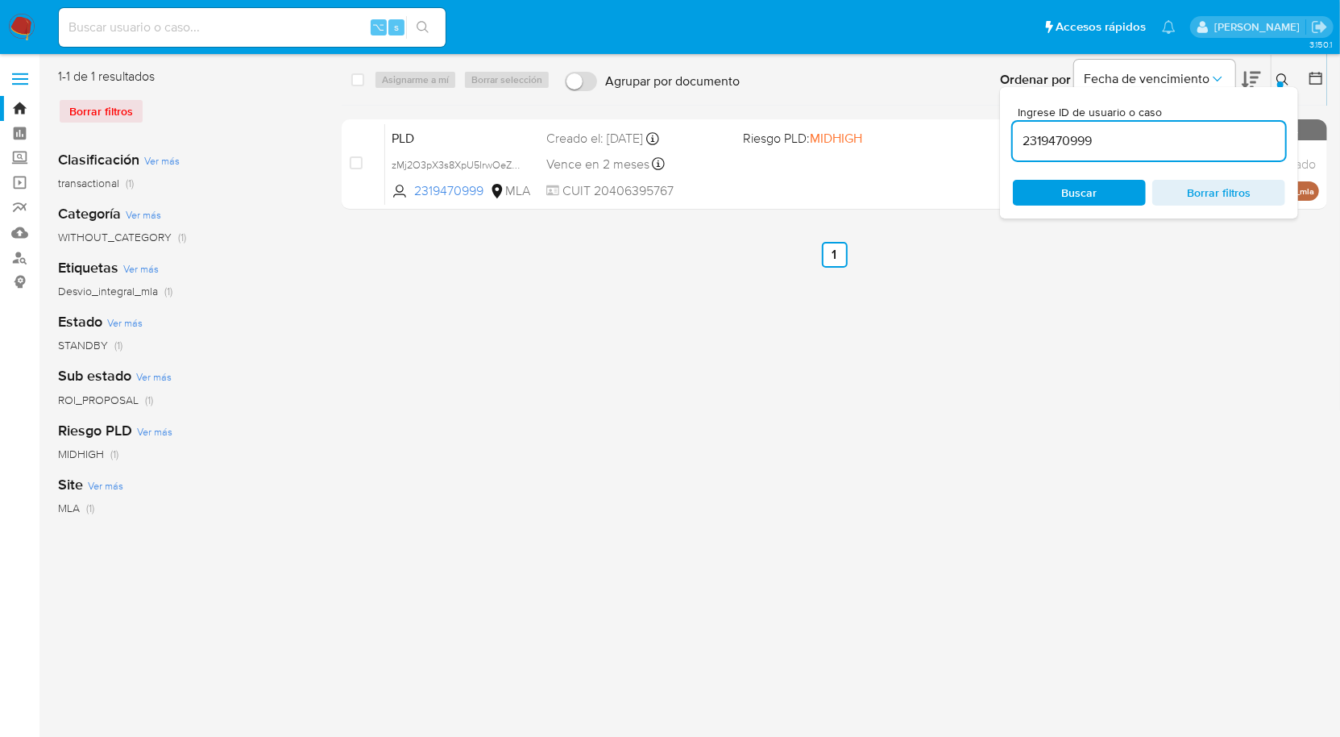
click at [1203, 146] on input "2319470999" at bounding box center [1149, 141] width 272 height 21
type input "2458144799"
click at [1138, 144] on input "2458144799" at bounding box center [1149, 141] width 272 height 21
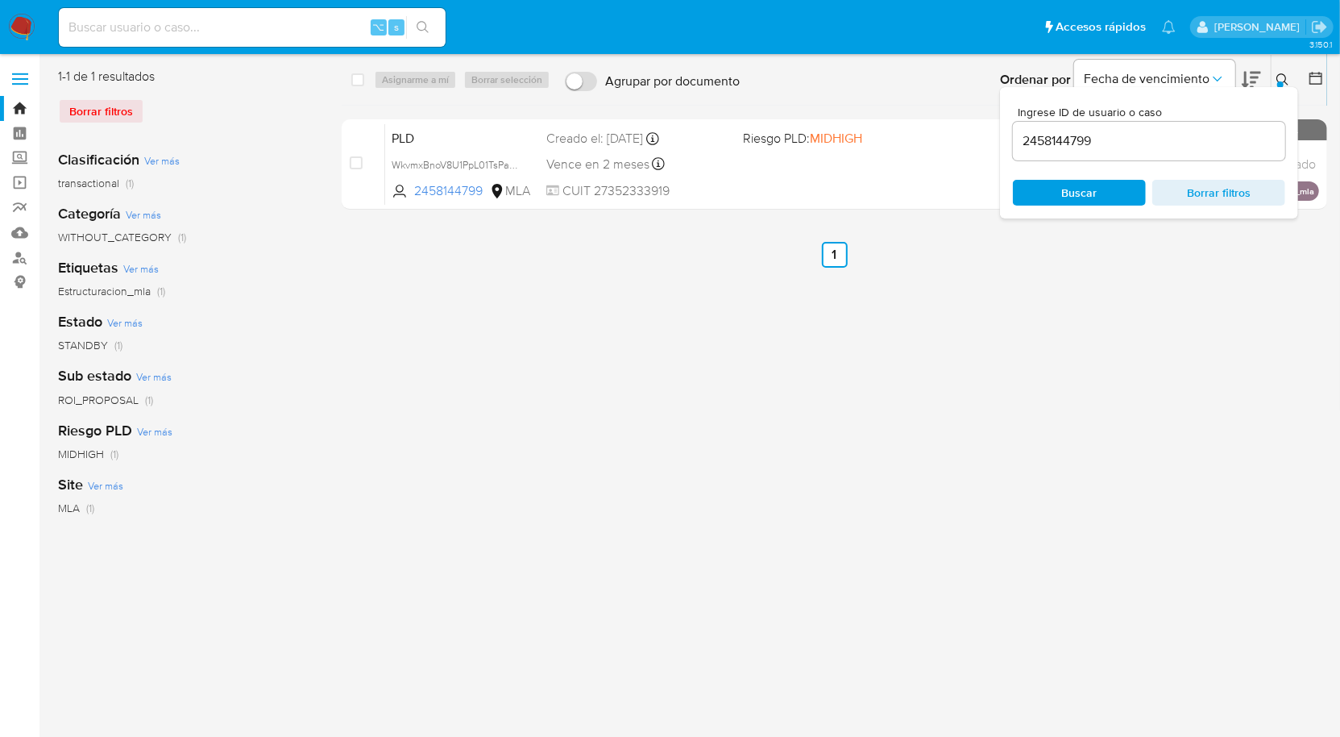
click at [1285, 85] on icon at bounding box center [1283, 79] width 13 height 13
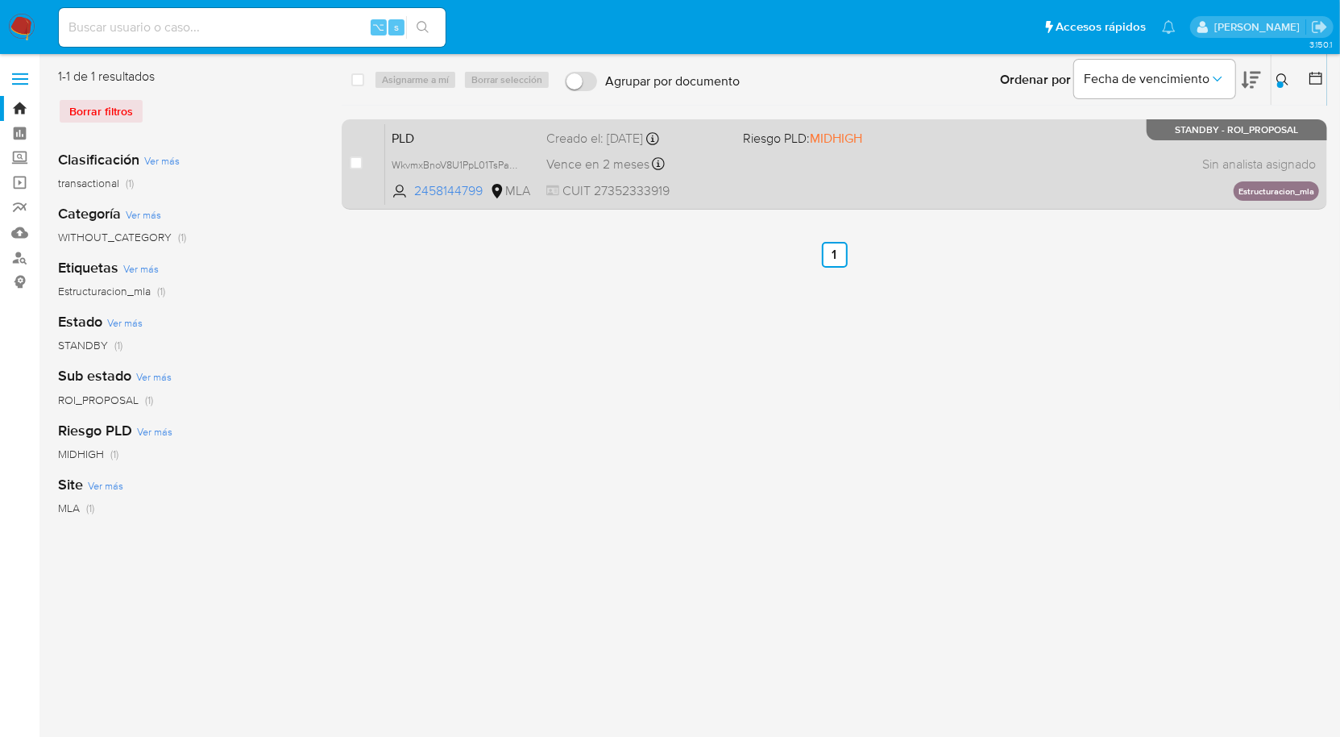
click at [1020, 182] on div "PLD WkvmxBnoV8U1PpL01TsPaKJz 2458144799 MLA Riesgo PLD: MIDHIGH Creado el: 12/0…" at bounding box center [852, 163] width 934 height 81
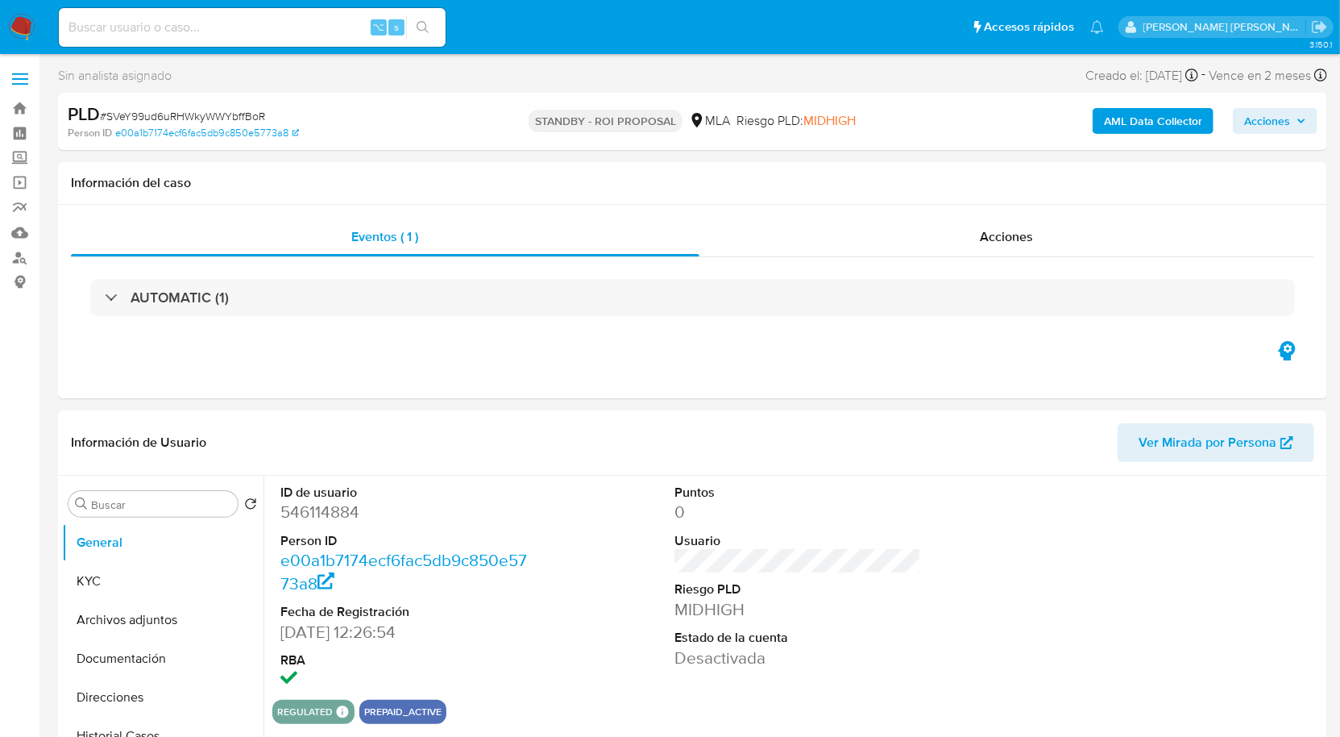
select select "10"
click at [134, 622] on button "Archivos adjuntos" at bounding box center [156, 619] width 189 height 39
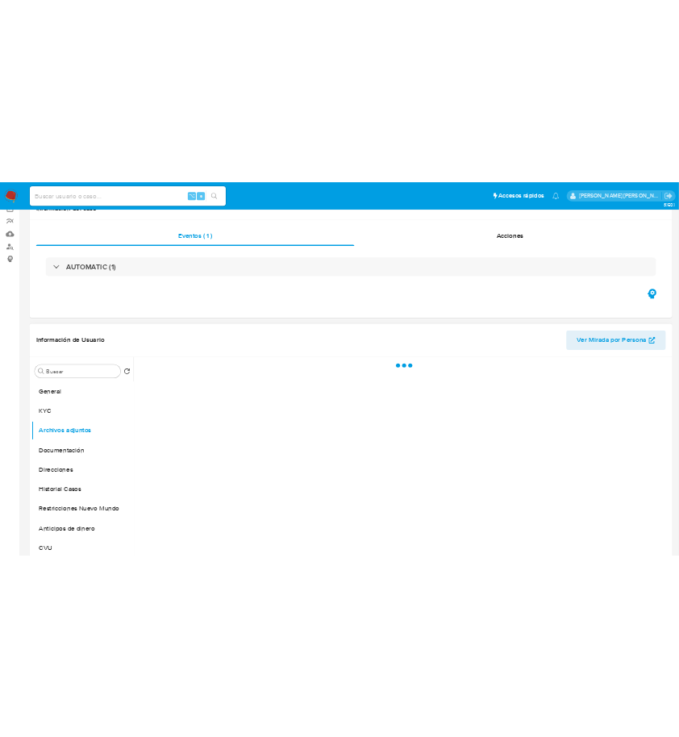
scroll to position [147, 0]
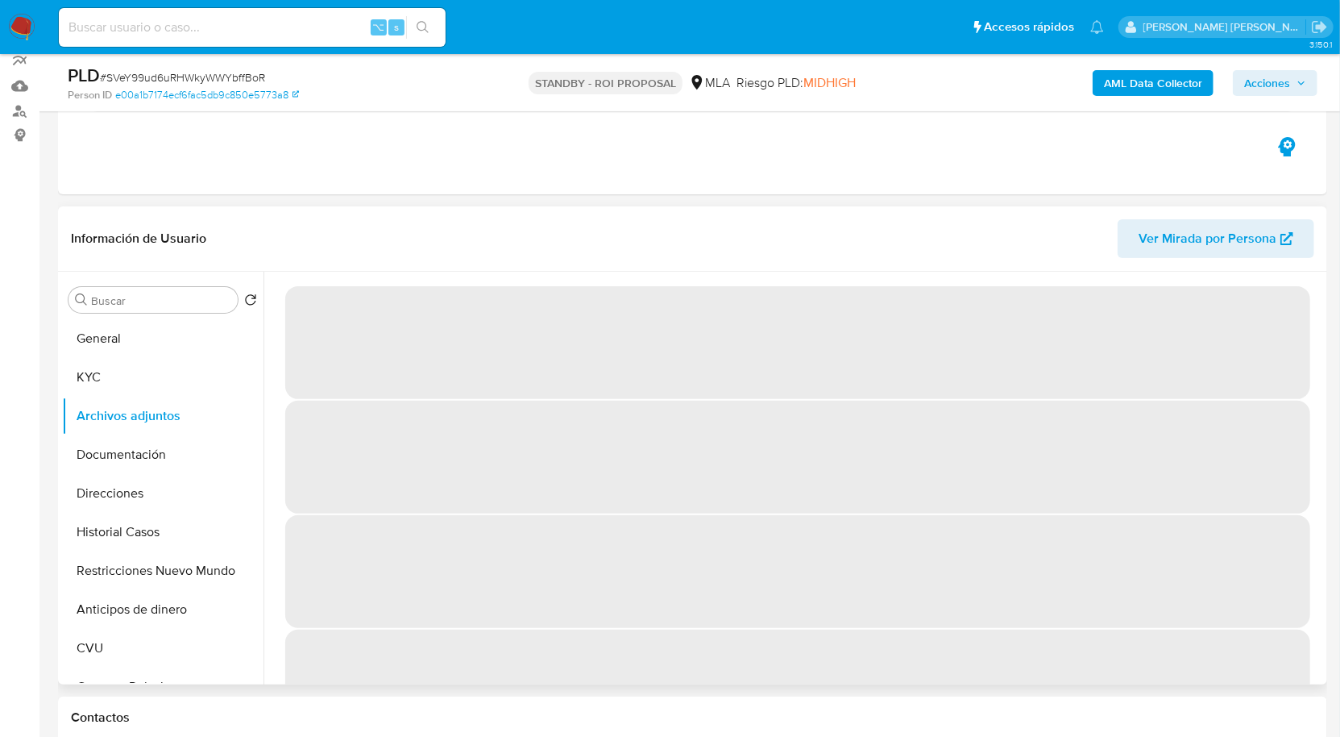
click at [281, 235] on header "Información de Usuario Ver Mirada por Persona" at bounding box center [693, 238] width 1244 height 39
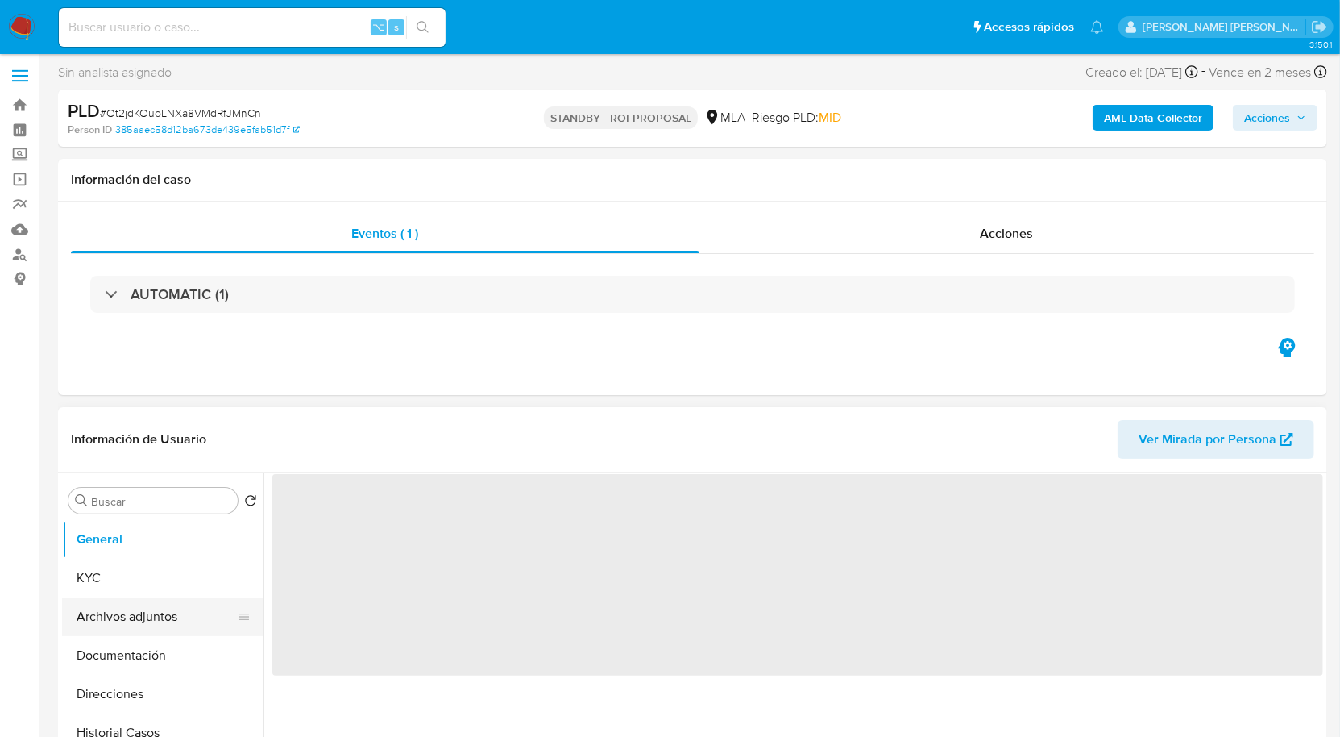
click at [169, 608] on button "Archivos adjuntos" at bounding box center [156, 616] width 189 height 39
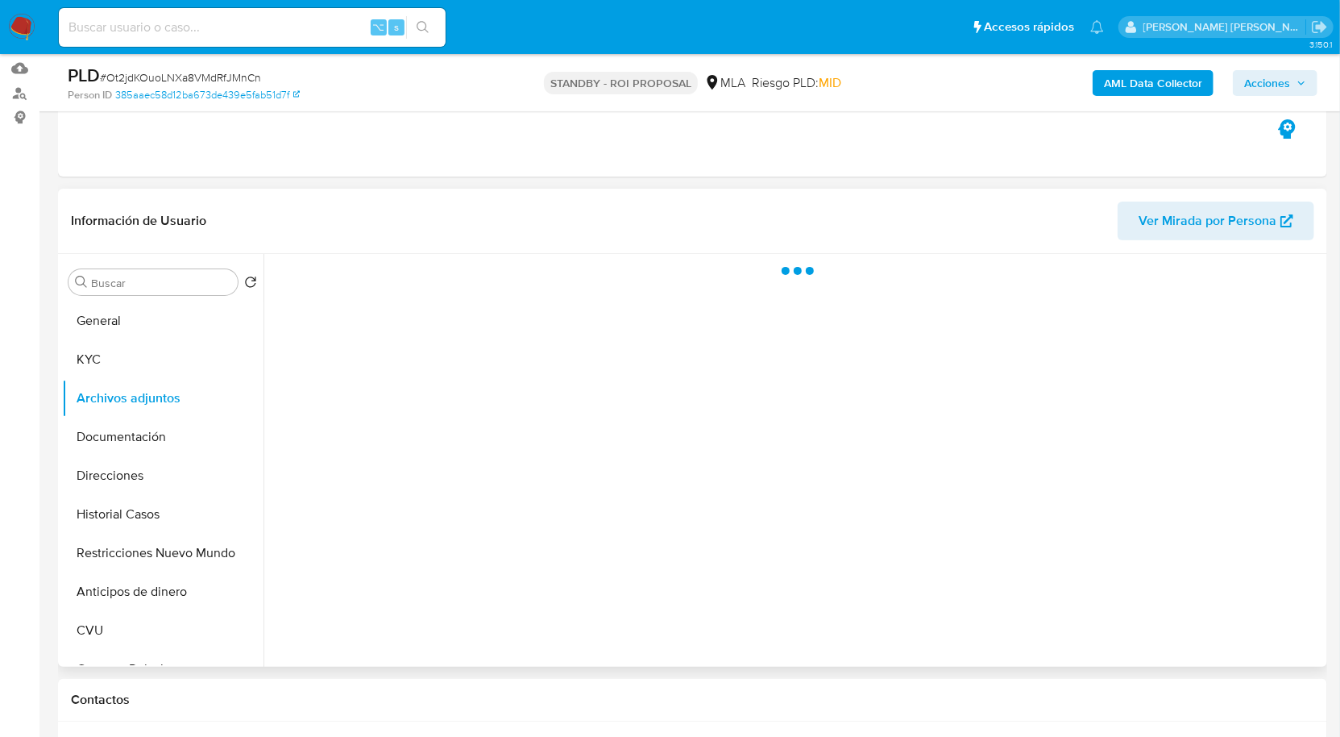
scroll to position [220, 0]
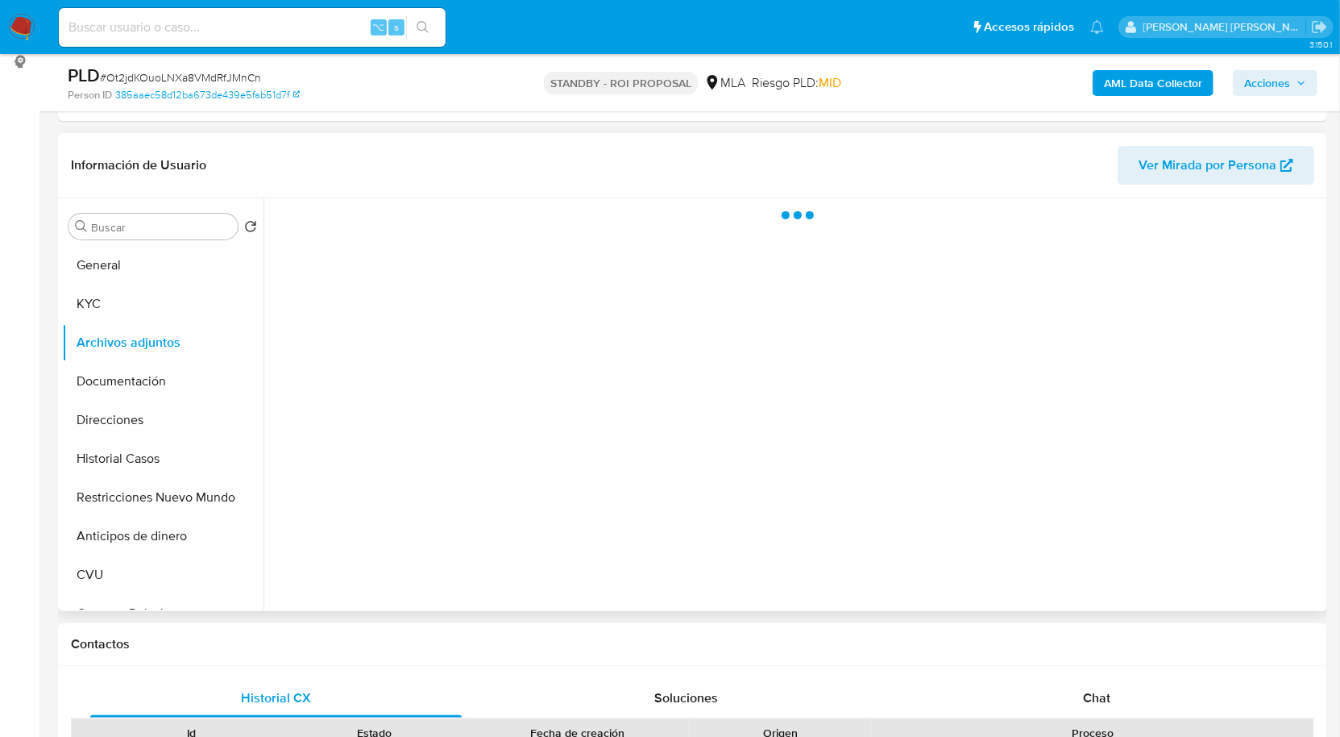
select select "10"
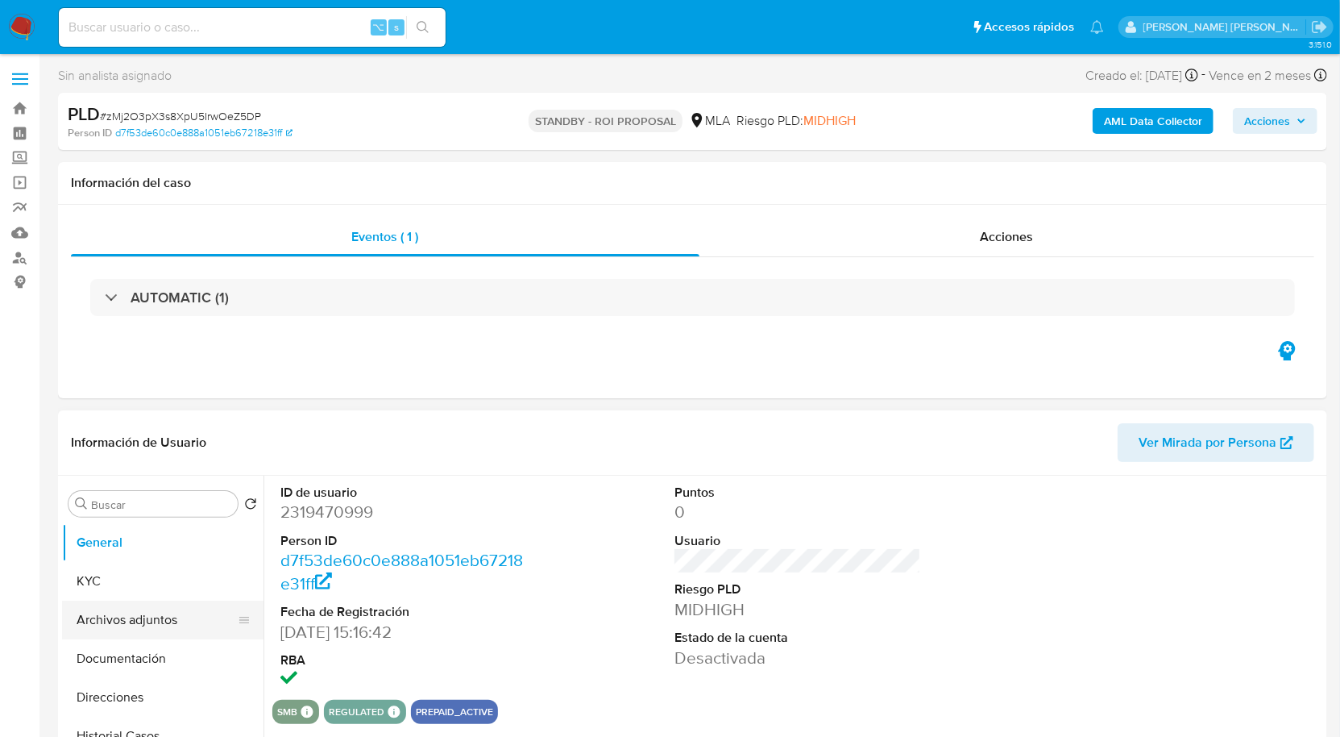
click at [154, 623] on button "Archivos adjuntos" at bounding box center [156, 619] width 189 height 39
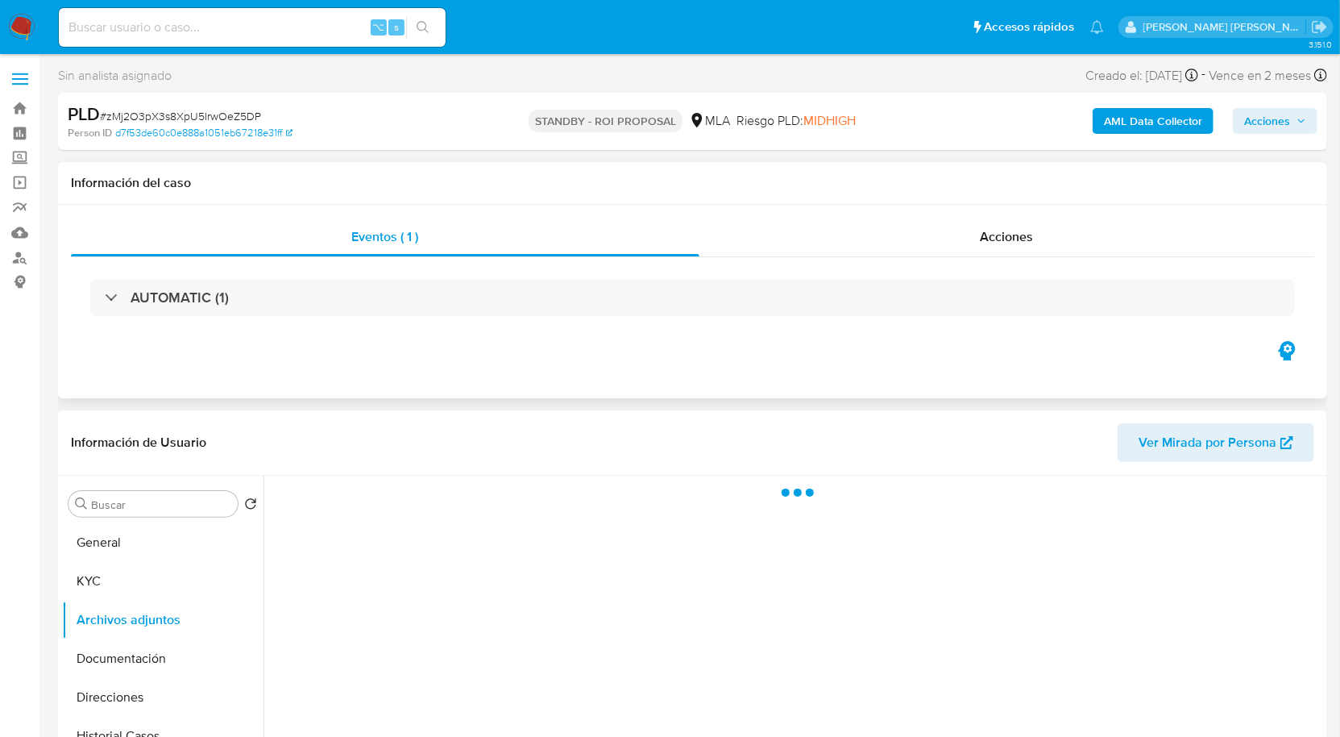
select select "10"
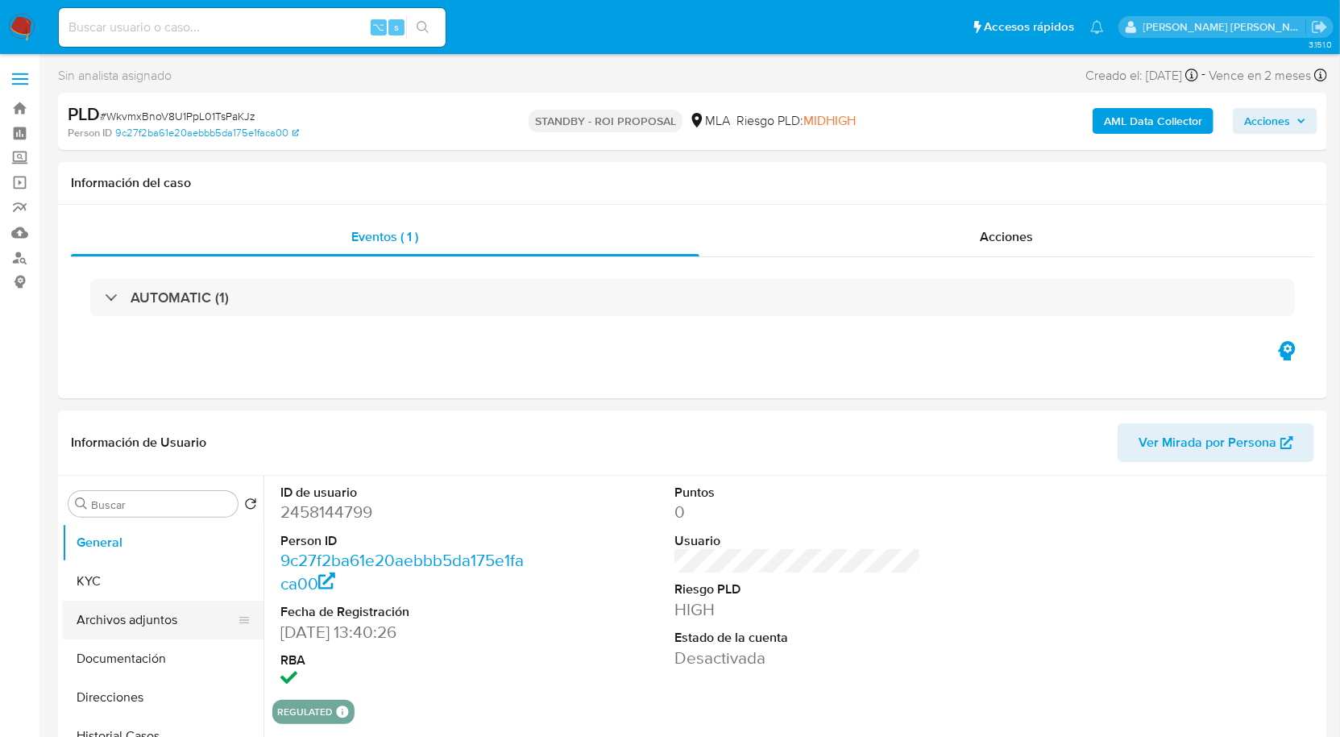
click at [153, 615] on button "Archivos adjuntos" at bounding box center [156, 619] width 189 height 39
select select "10"
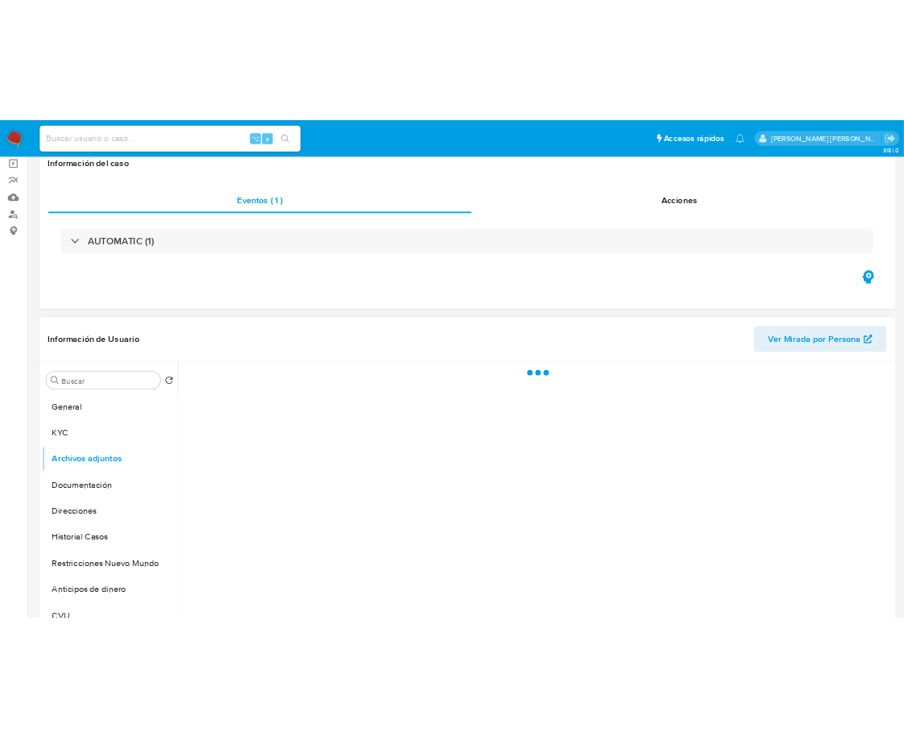
scroll to position [123, 0]
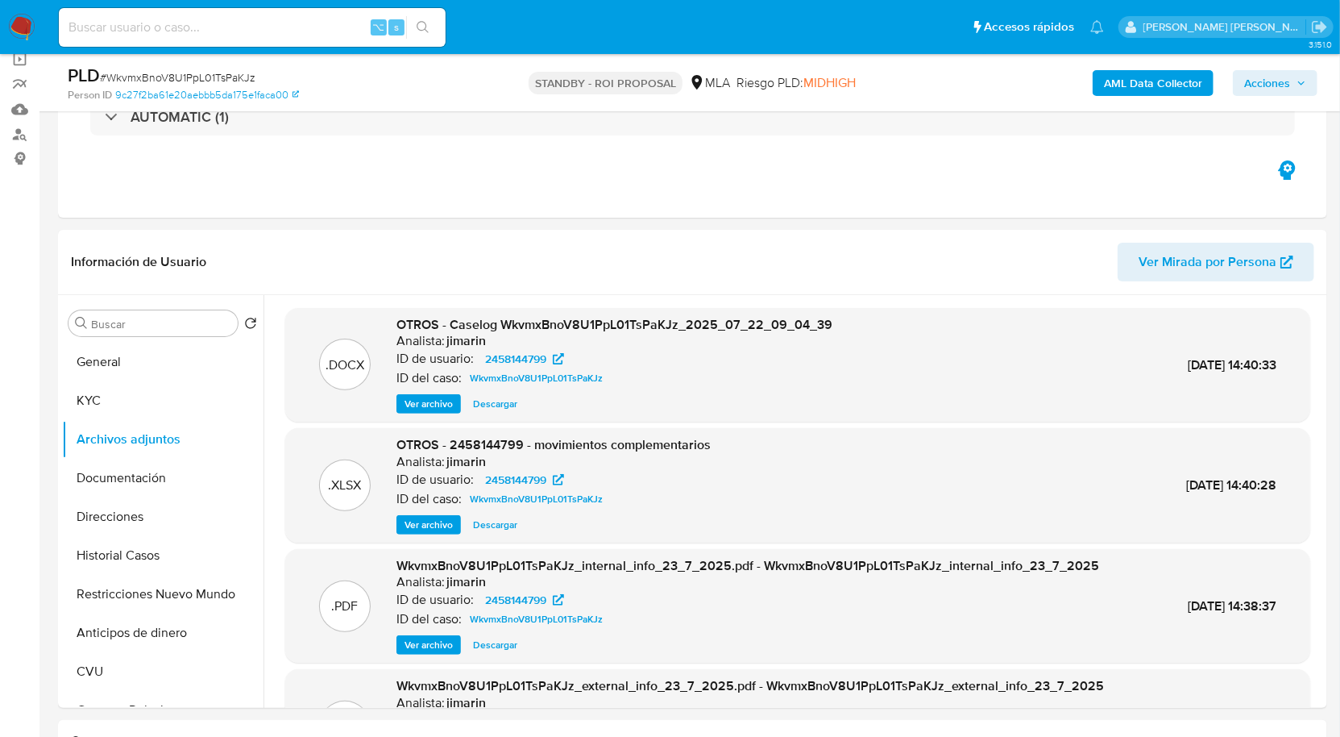
click at [145, 80] on span "# WkvmxBnoV8U1PpL01TsPaKJz" at bounding box center [178, 77] width 156 height 16
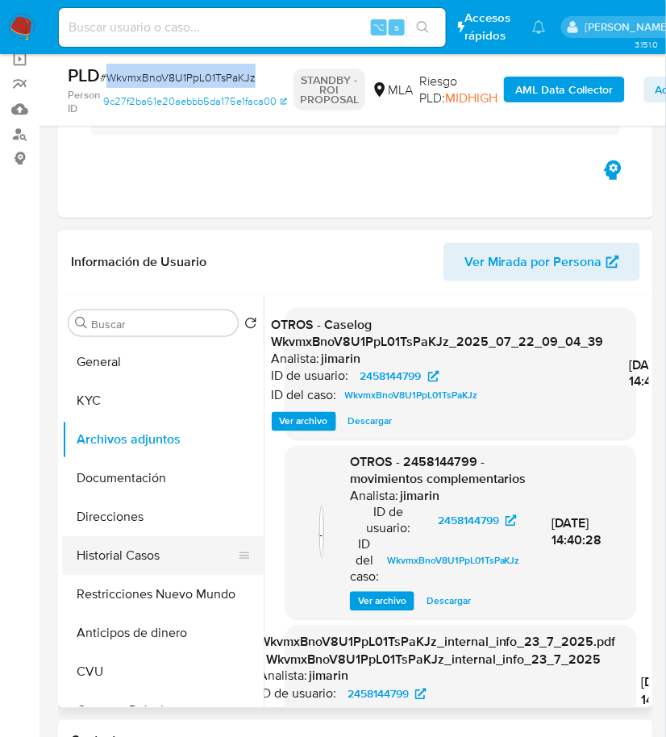
click at [142, 548] on button "Historial Casos" at bounding box center [156, 555] width 189 height 39
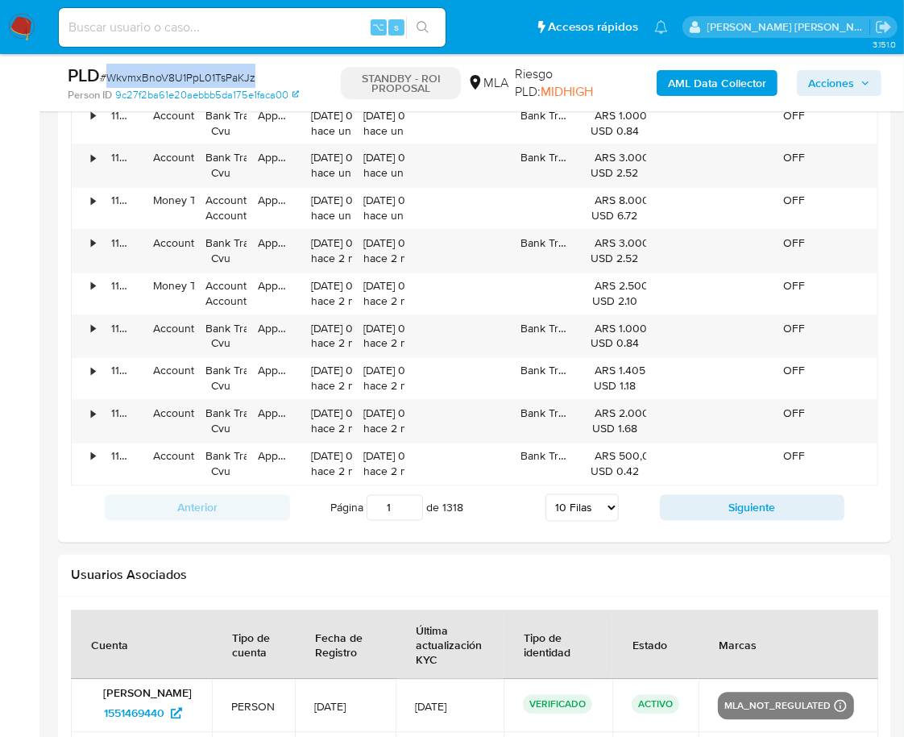
scroll to position [2197, 0]
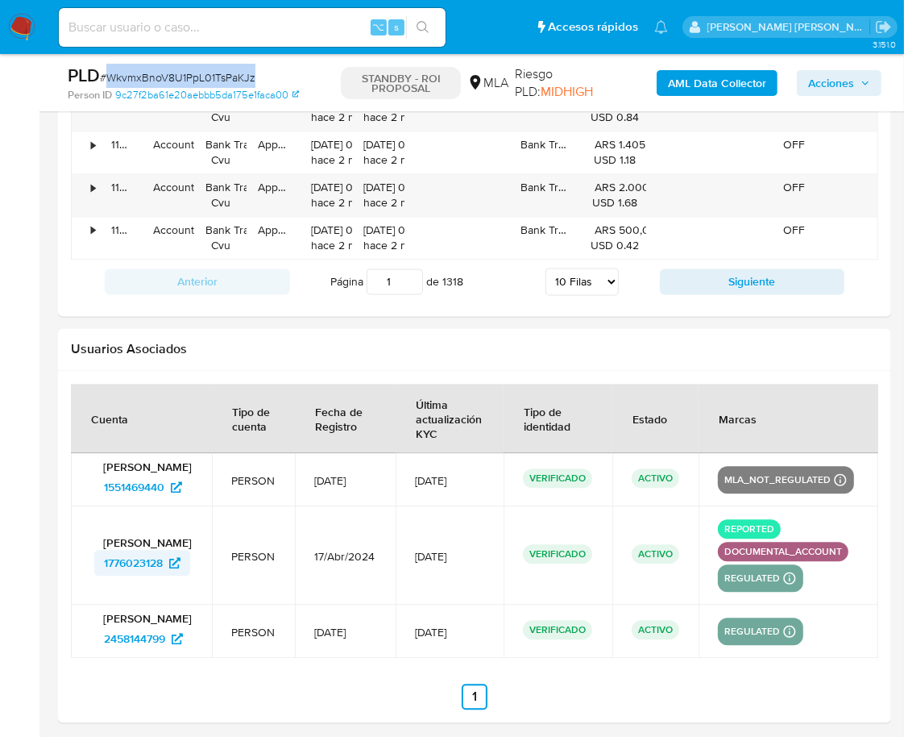
click at [125, 559] on span "1776023128" at bounding box center [133, 563] width 59 height 26
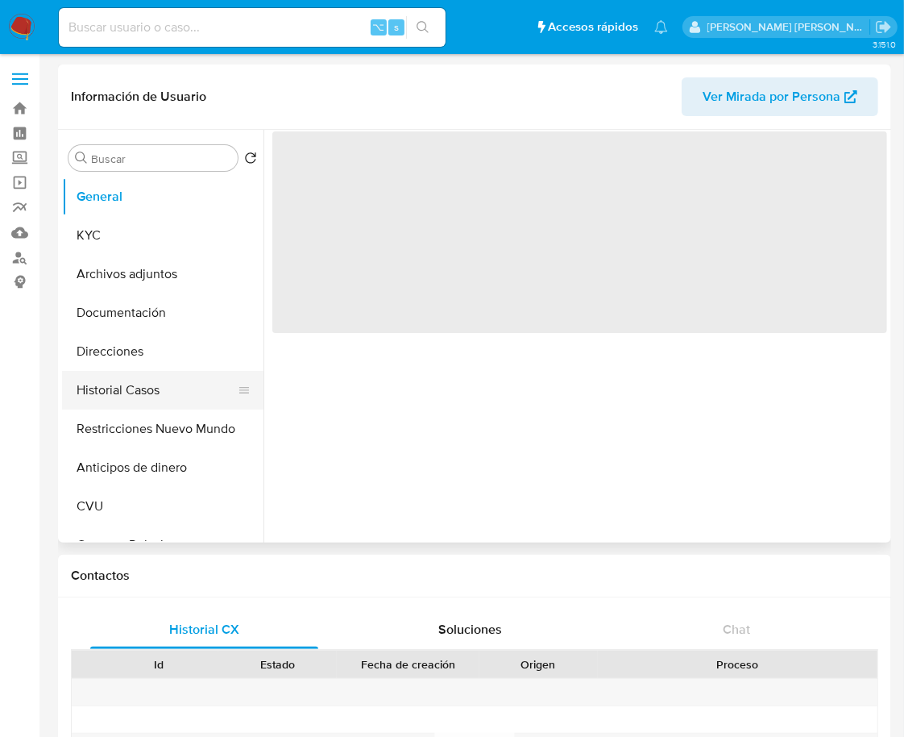
click at [148, 401] on button "Historial Casos" at bounding box center [156, 390] width 189 height 39
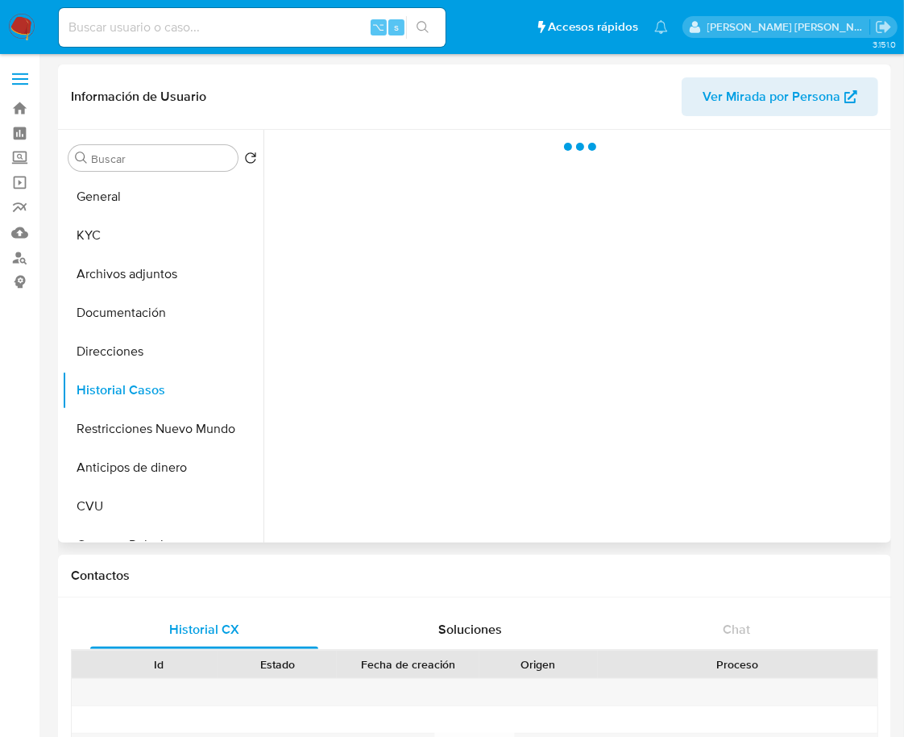
select select "10"
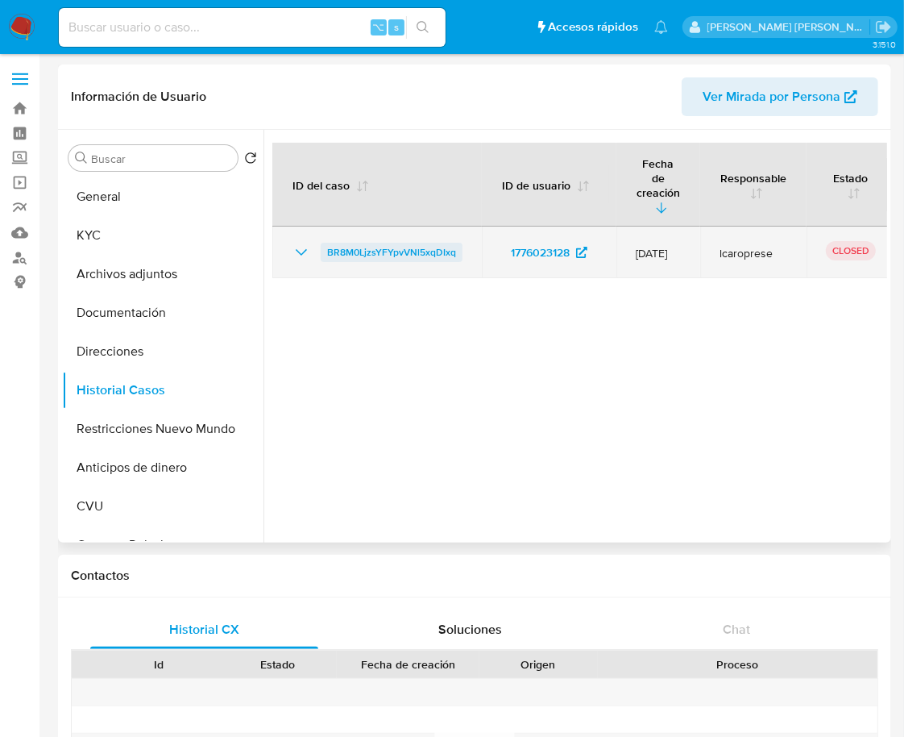
click at [356, 243] on span "BR8M0LjzsYFYpvVNl5xqDIxq" at bounding box center [391, 252] width 129 height 19
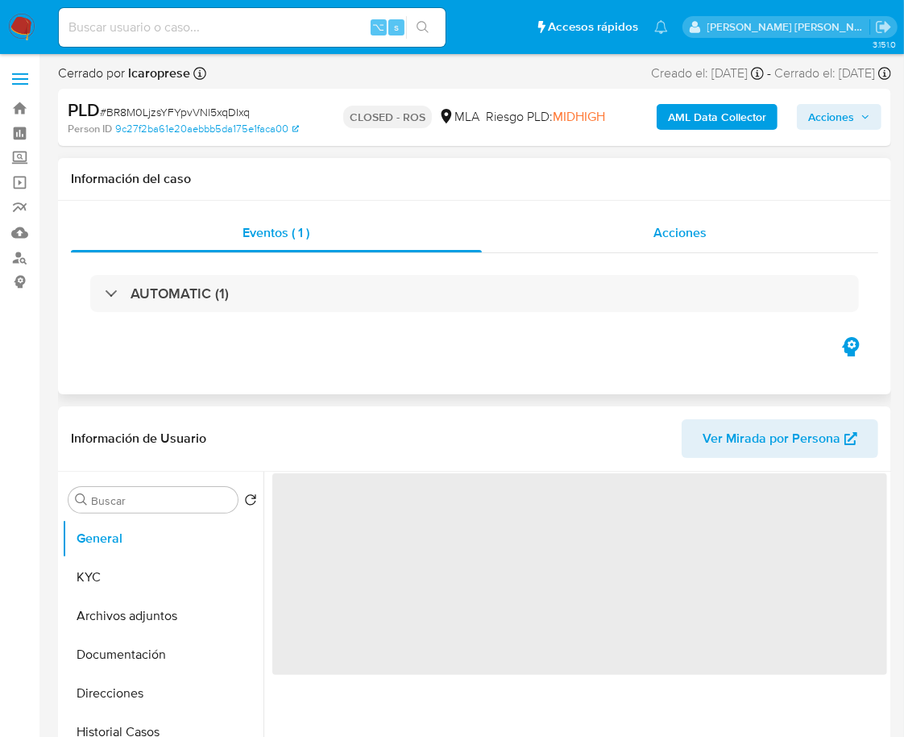
click at [691, 249] on div "Acciones" at bounding box center [680, 233] width 397 height 39
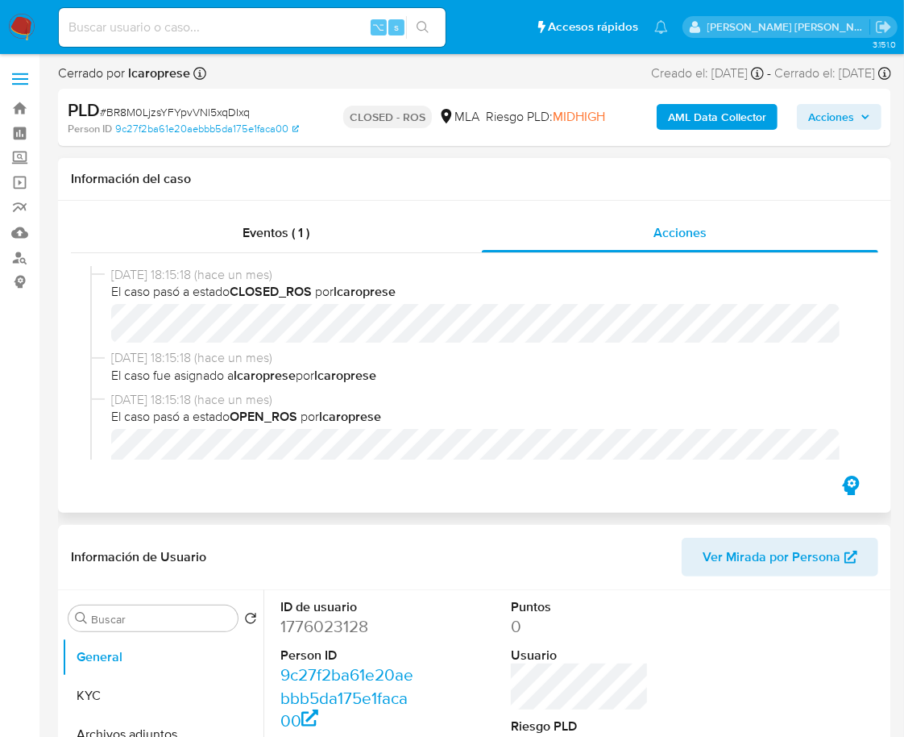
select select "10"
click at [567, 562] on header "Información de Usuario Ver Mirada por Persona" at bounding box center [475, 557] width 808 height 39
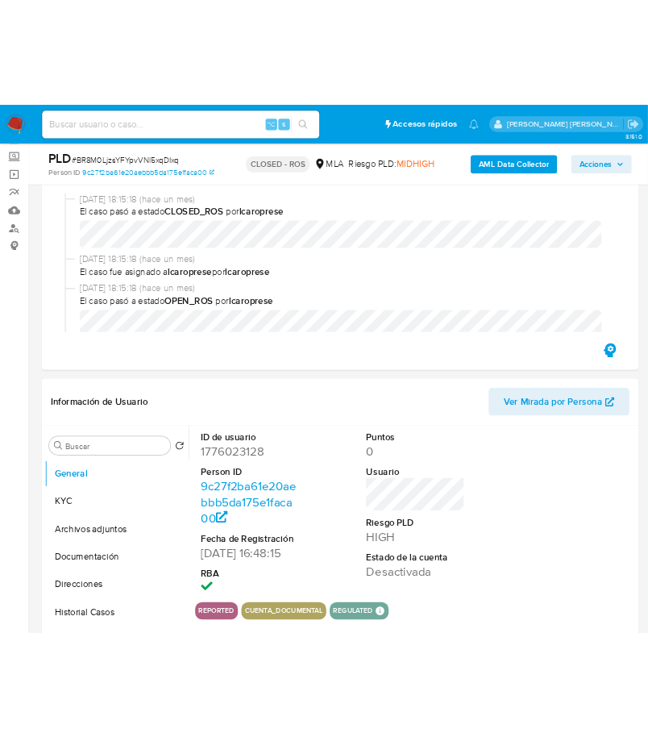
scroll to position [67, 0]
